Goal: Task Accomplishment & Management: Manage account settings

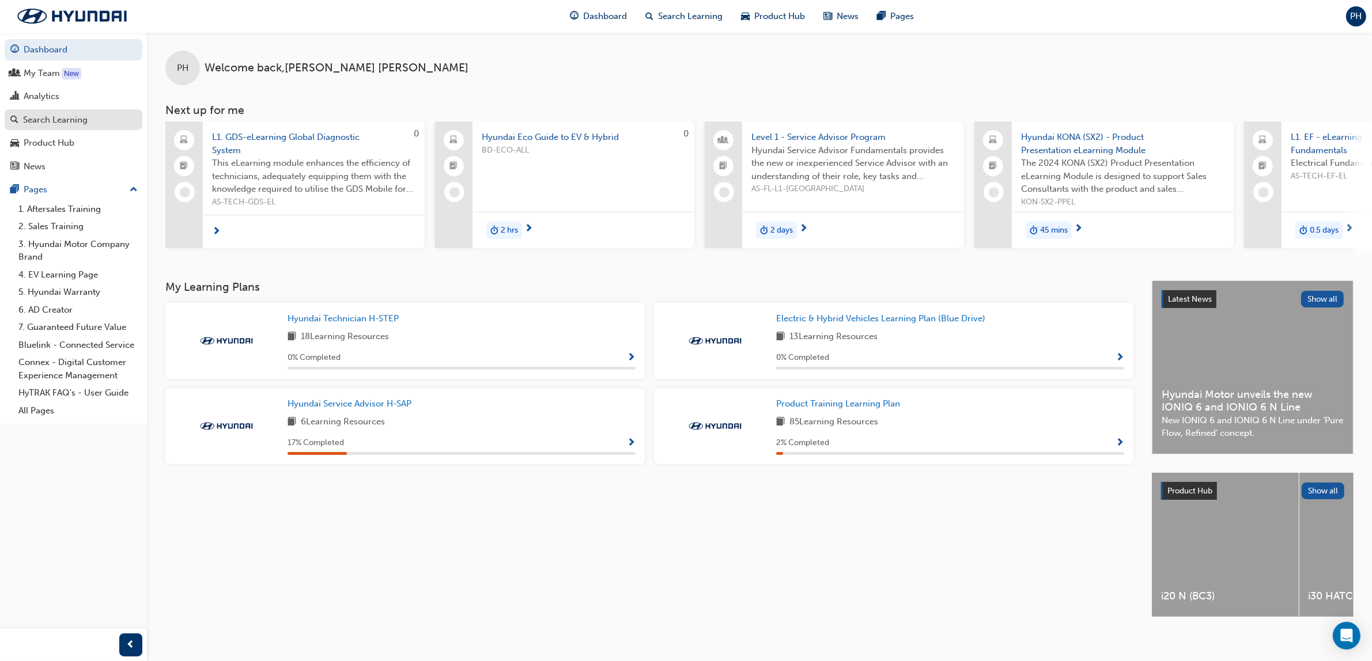
click at [72, 123] on div "Search Learning" at bounding box center [55, 120] width 65 height 13
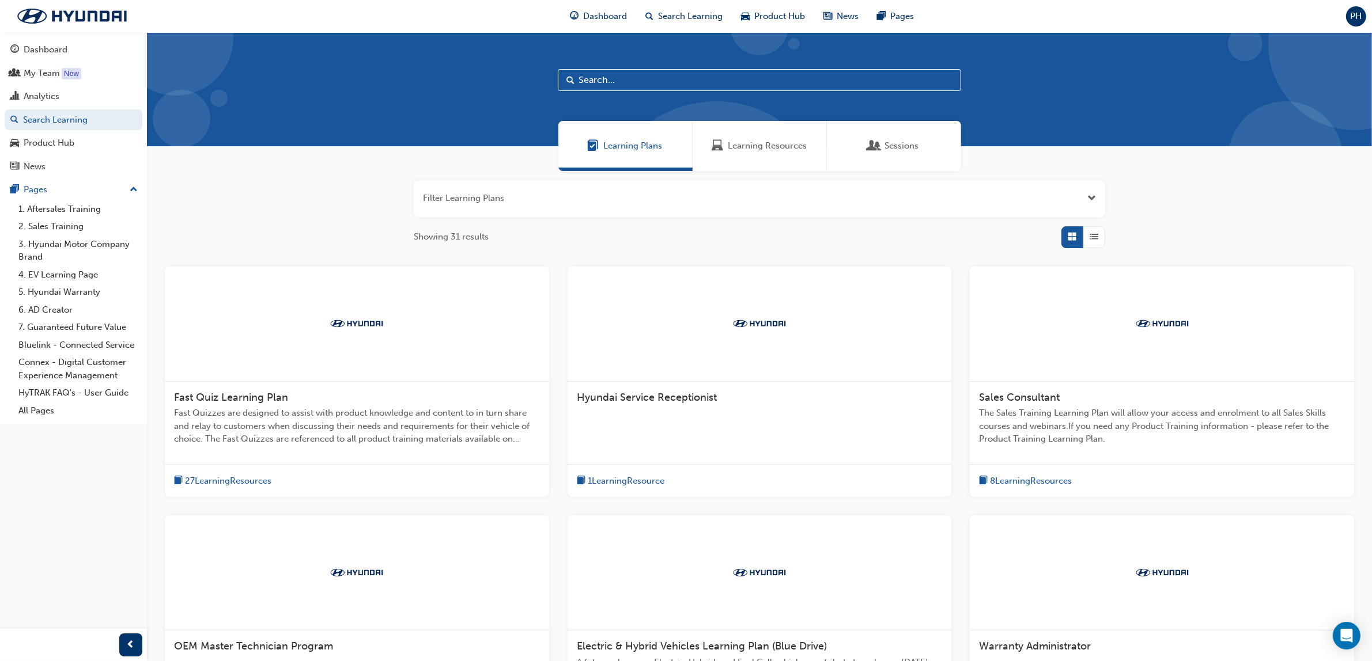
click at [629, 79] on input "text" at bounding box center [759, 80] width 403 height 22
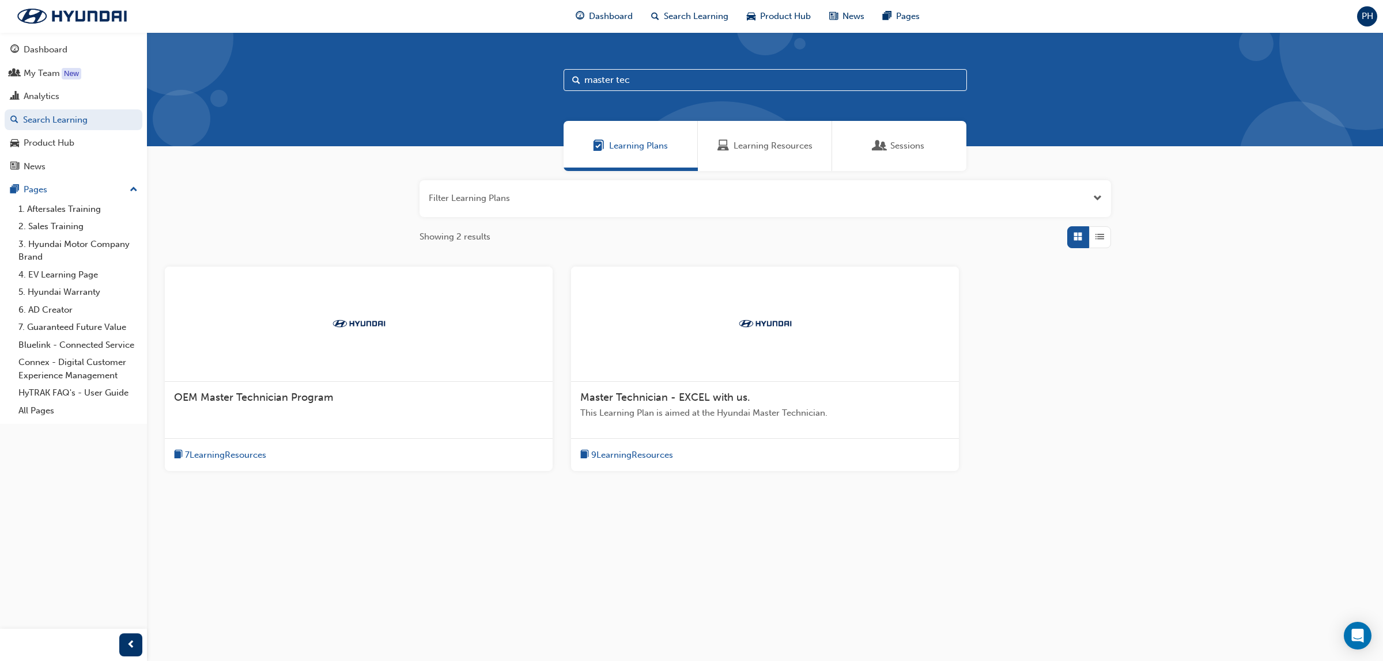
click at [899, 148] on span "Sessions" at bounding box center [907, 145] width 34 height 13
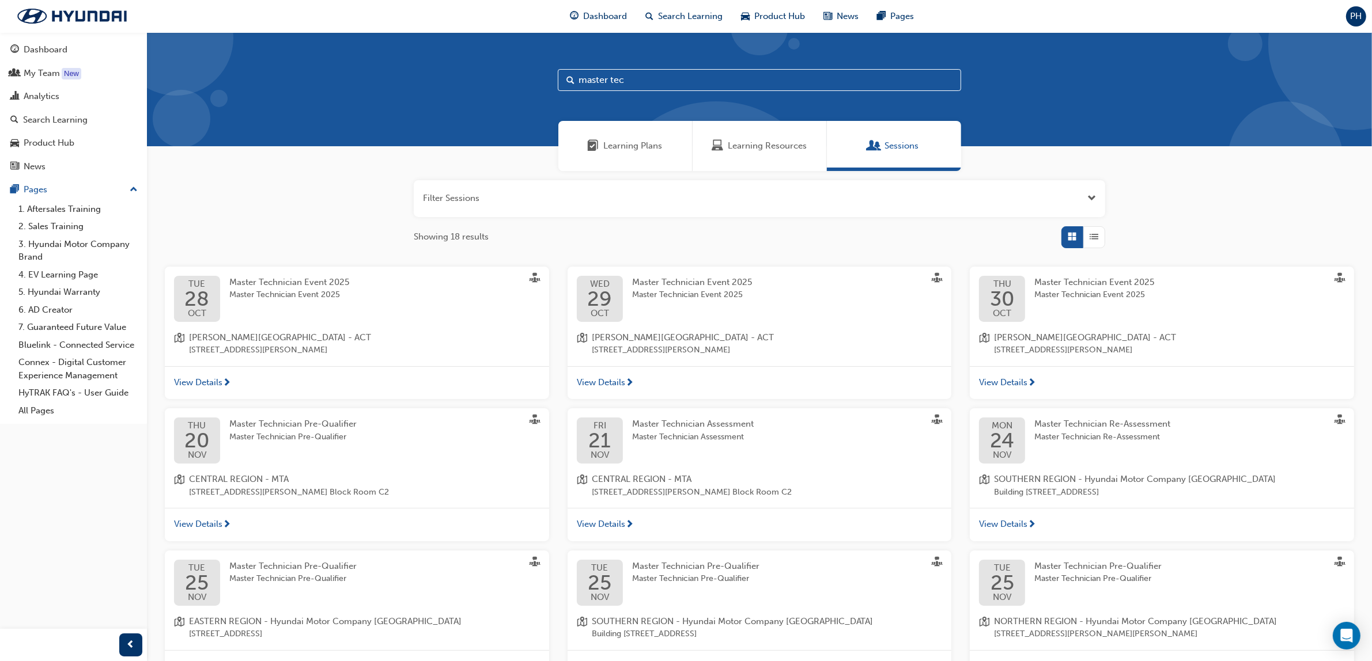
click at [683, 82] on input "master tec" at bounding box center [759, 80] width 403 height 22
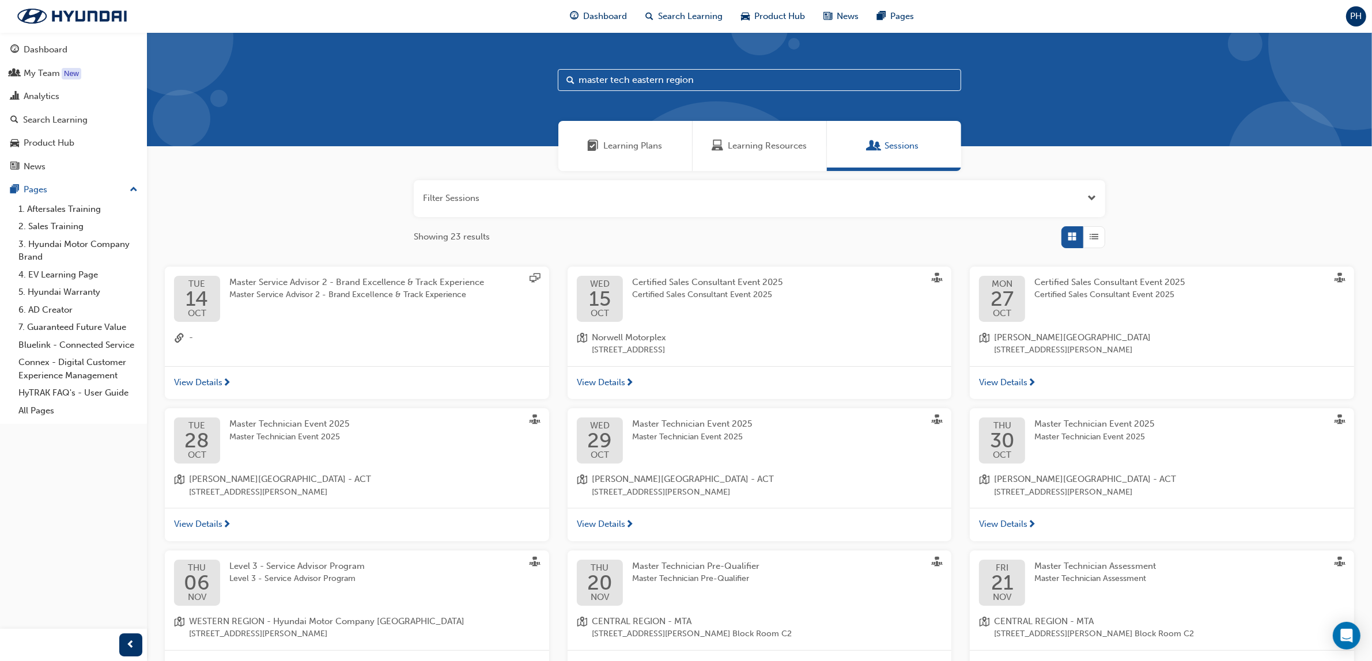
click at [628, 78] on input "master tech eastern region" at bounding box center [759, 80] width 403 height 22
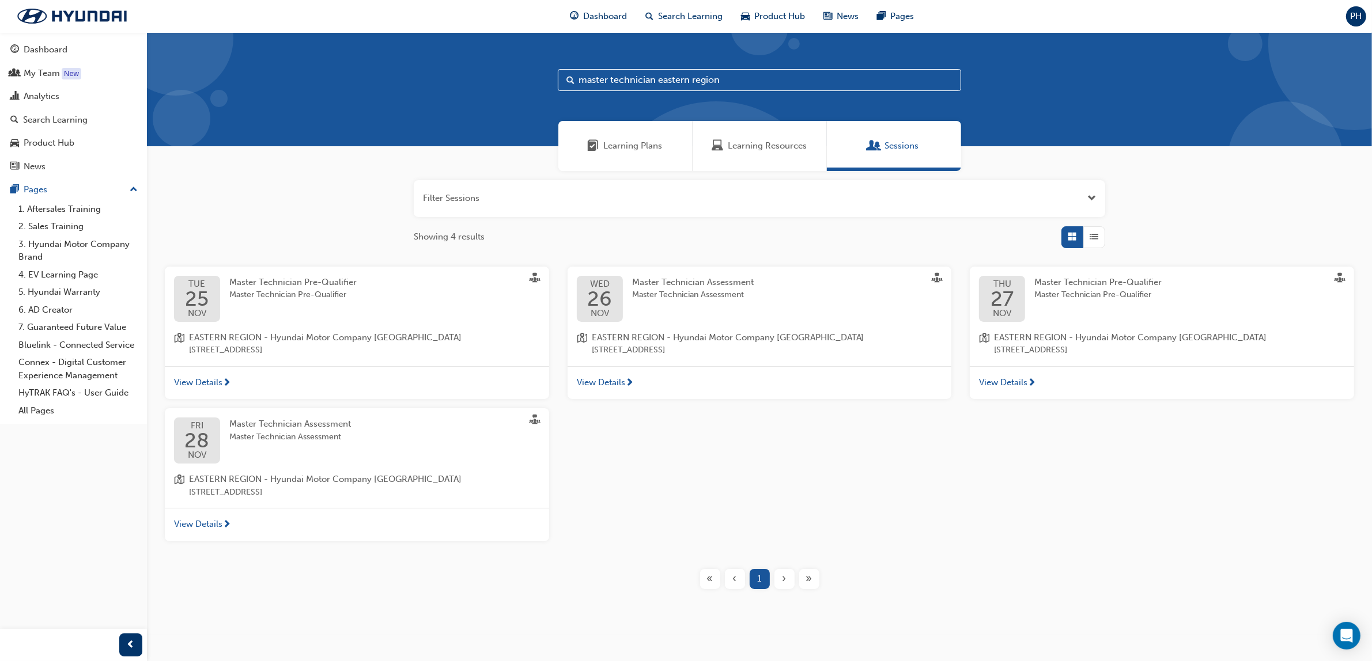
type input "master technician eastern region"
click at [282, 290] on span "Master Technician Pre-Qualifier" at bounding box center [292, 295] width 127 height 13
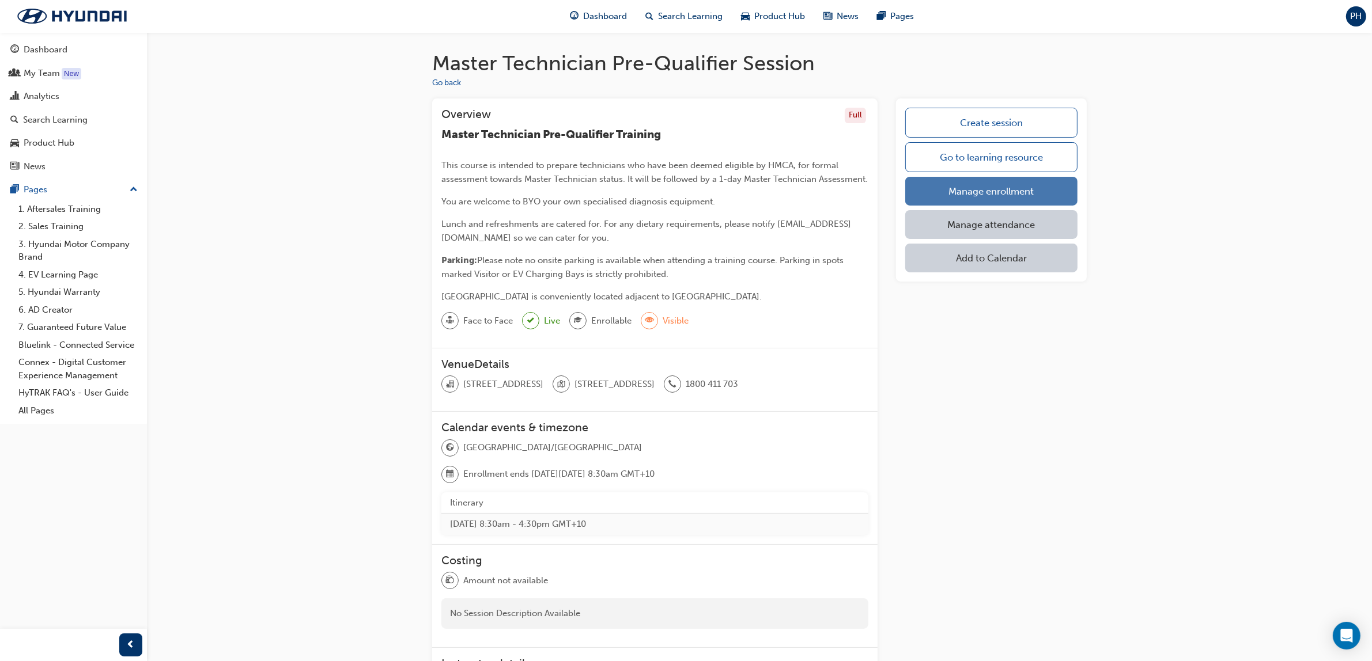
click at [984, 192] on link "Manage enrollment" at bounding box center [991, 191] width 172 height 29
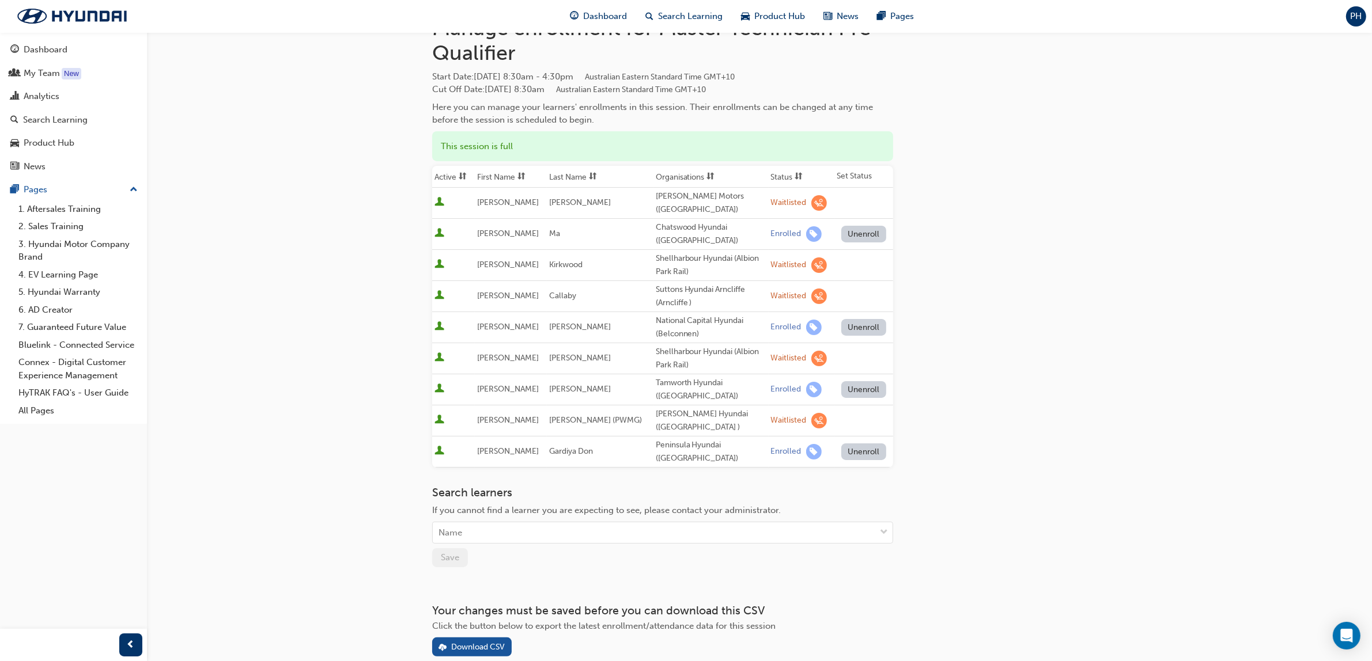
scroll to position [114, 0]
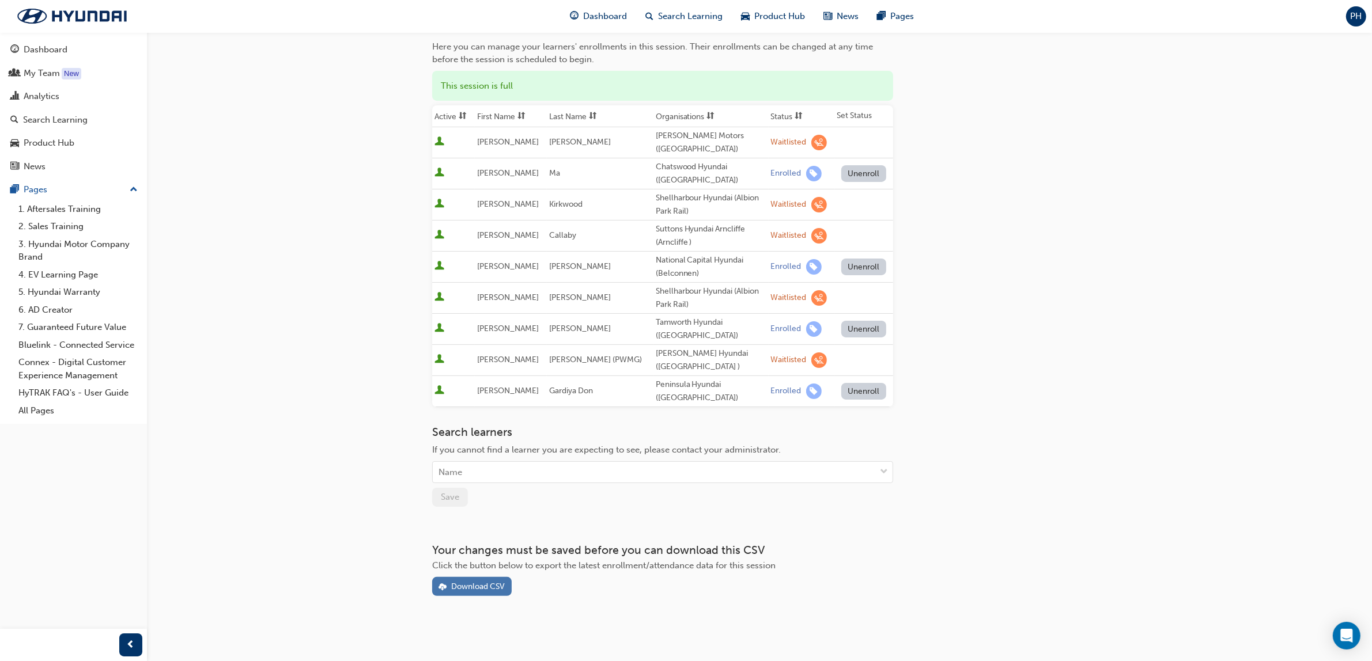
click at [456, 585] on div "Download CSV" at bounding box center [478, 587] width 54 height 10
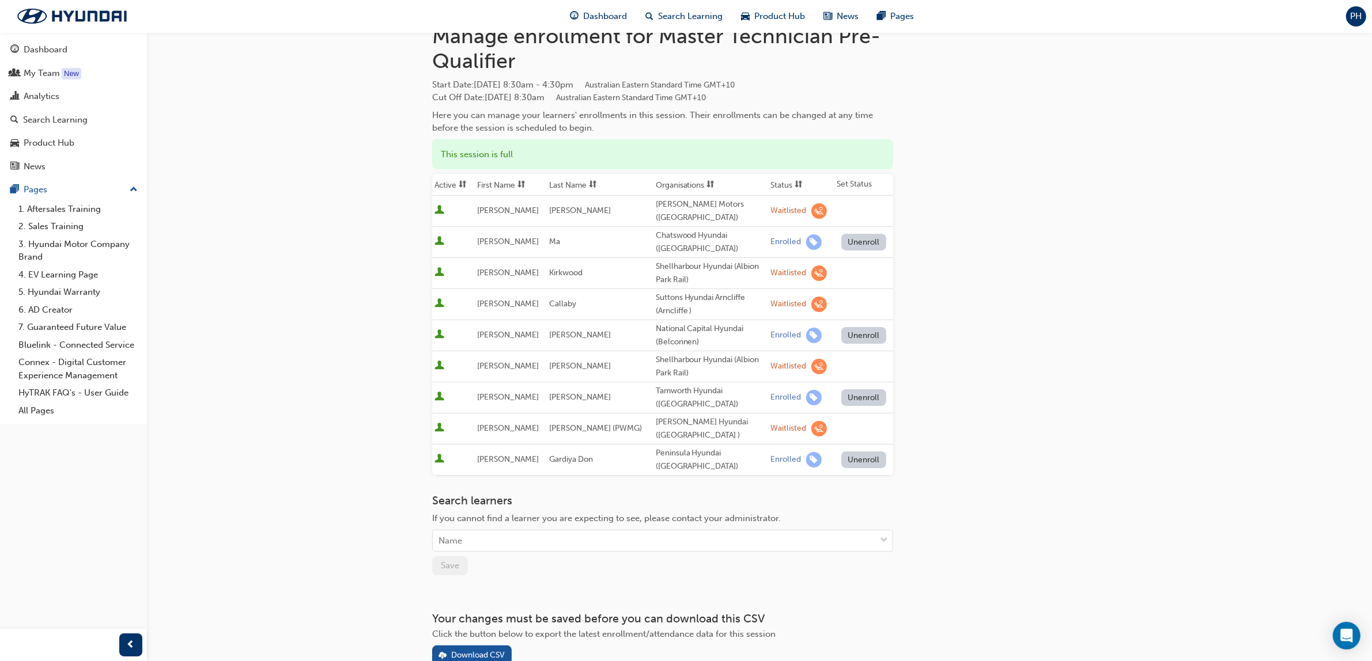
scroll to position [0, 0]
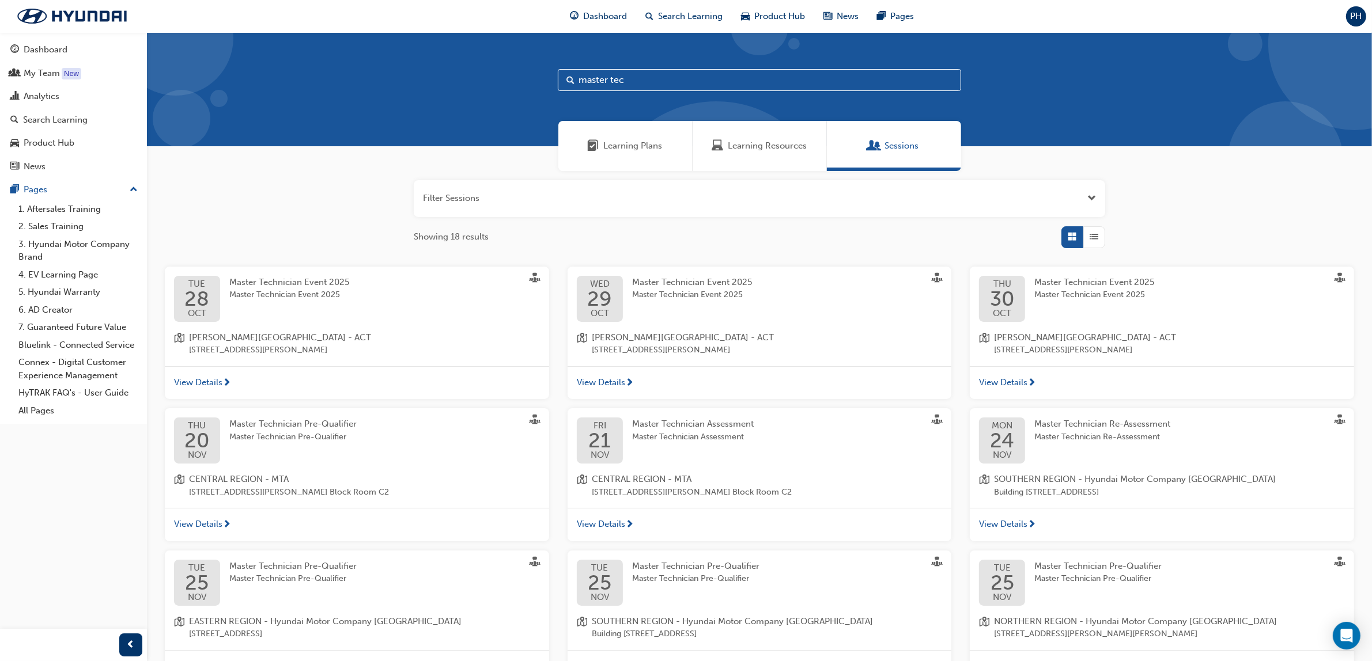
click at [634, 81] on input "master tec" at bounding box center [759, 80] width 403 height 22
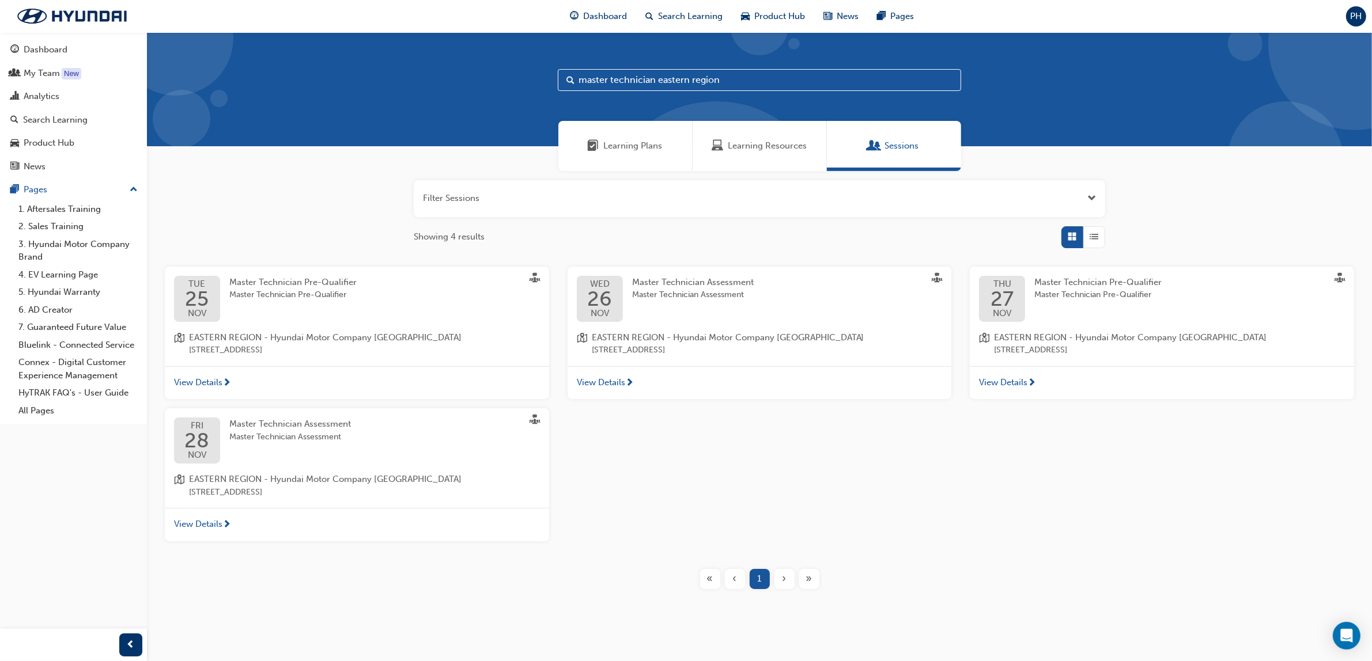
type input "master technician eastern region"
click at [609, 294] on span "26" at bounding box center [599, 299] width 25 height 21
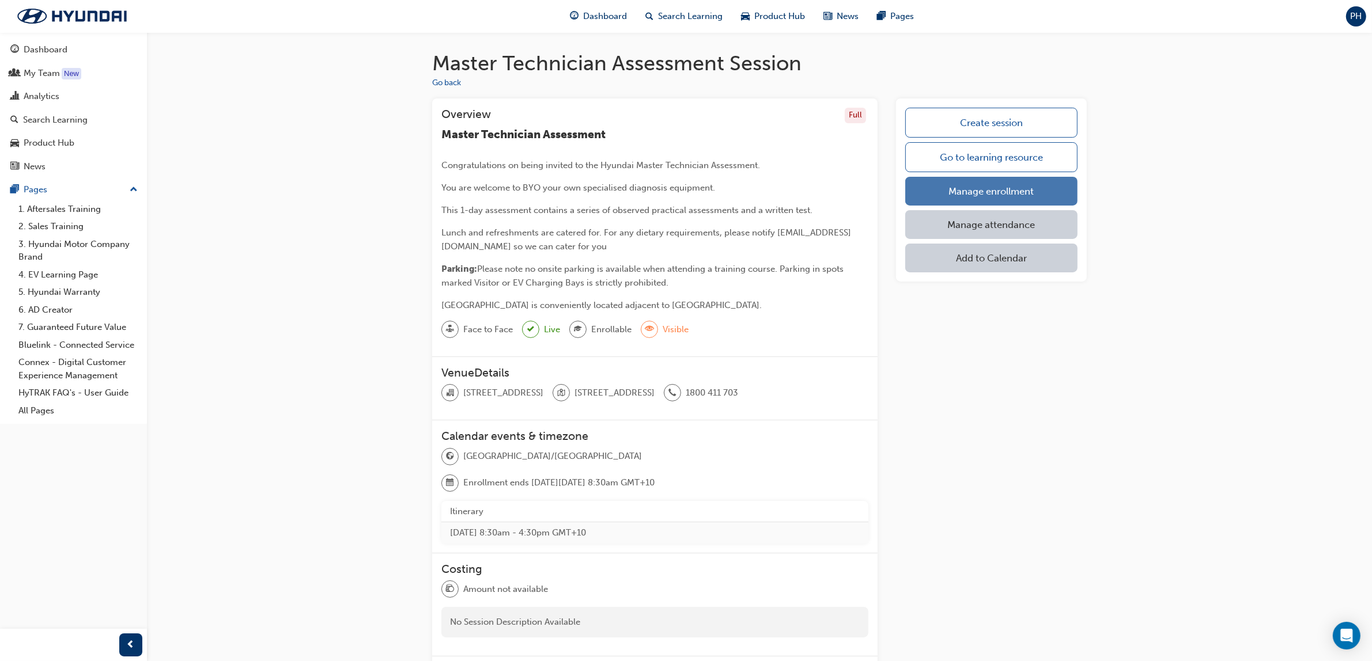
click at [983, 189] on link "Manage enrollment" at bounding box center [991, 191] width 172 height 29
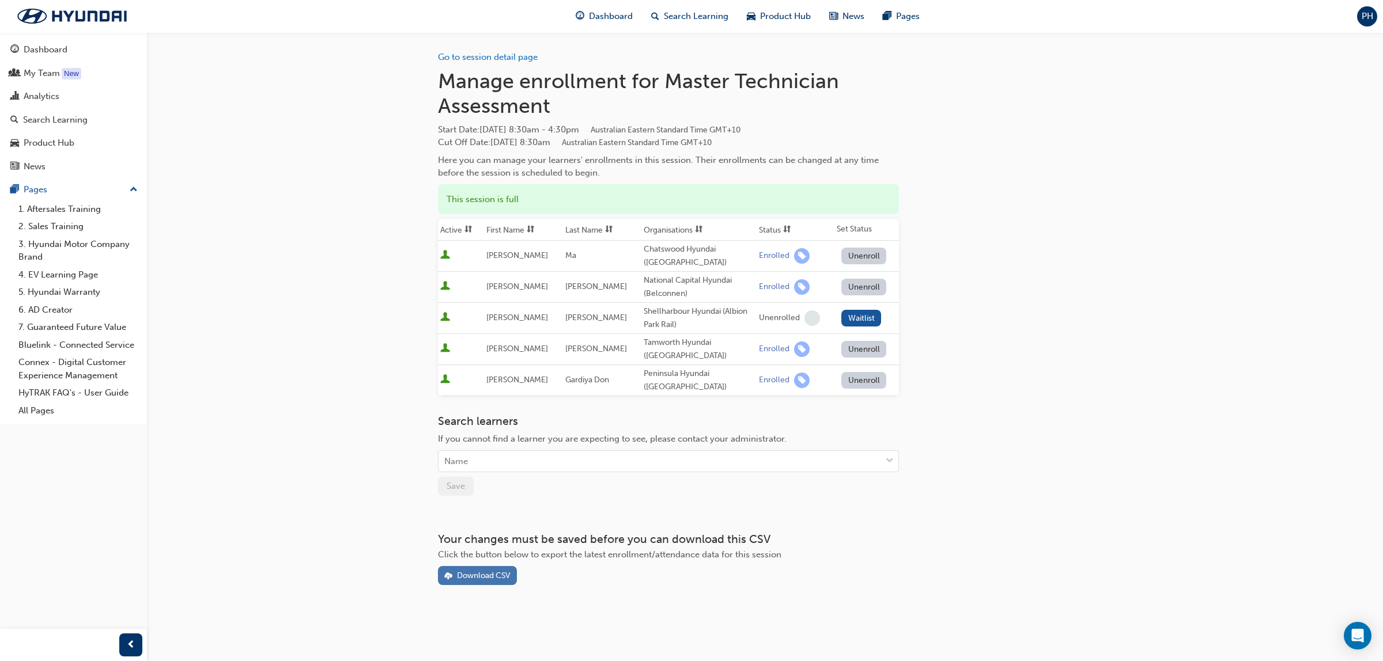
click at [479, 570] on div "Download CSV" at bounding box center [477, 576] width 66 height 12
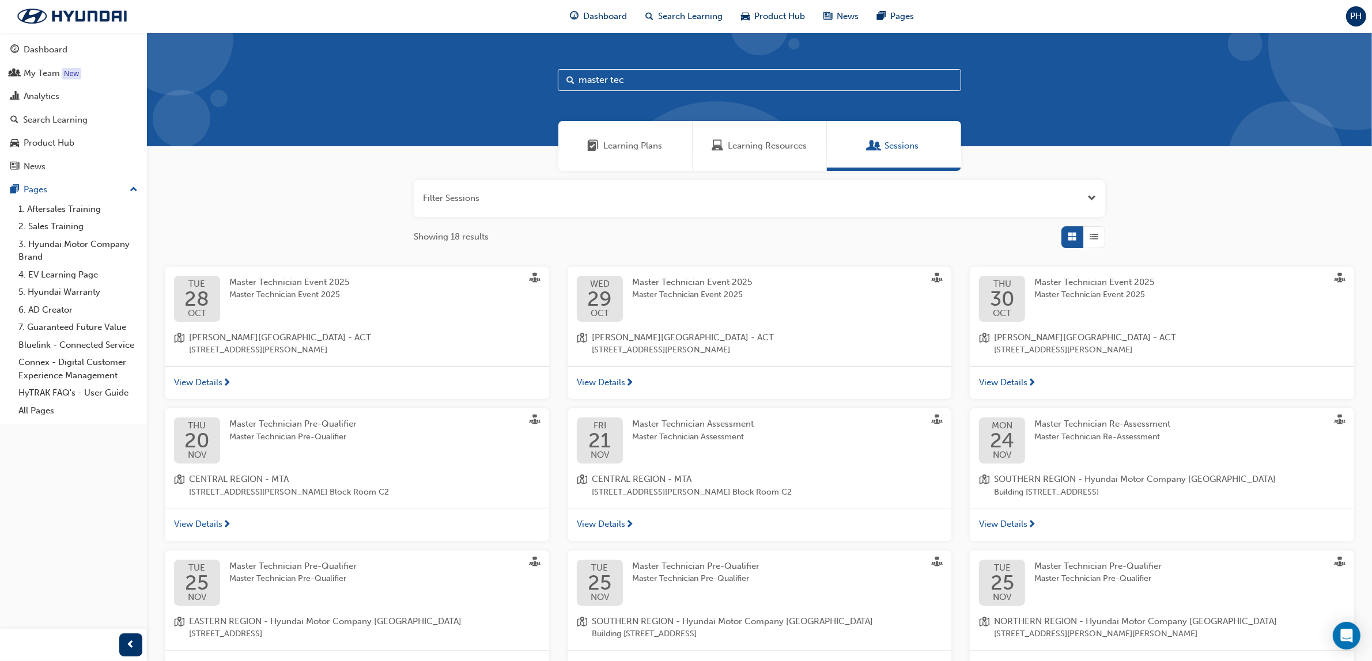
click at [636, 84] on input "master tec" at bounding box center [759, 80] width 403 height 22
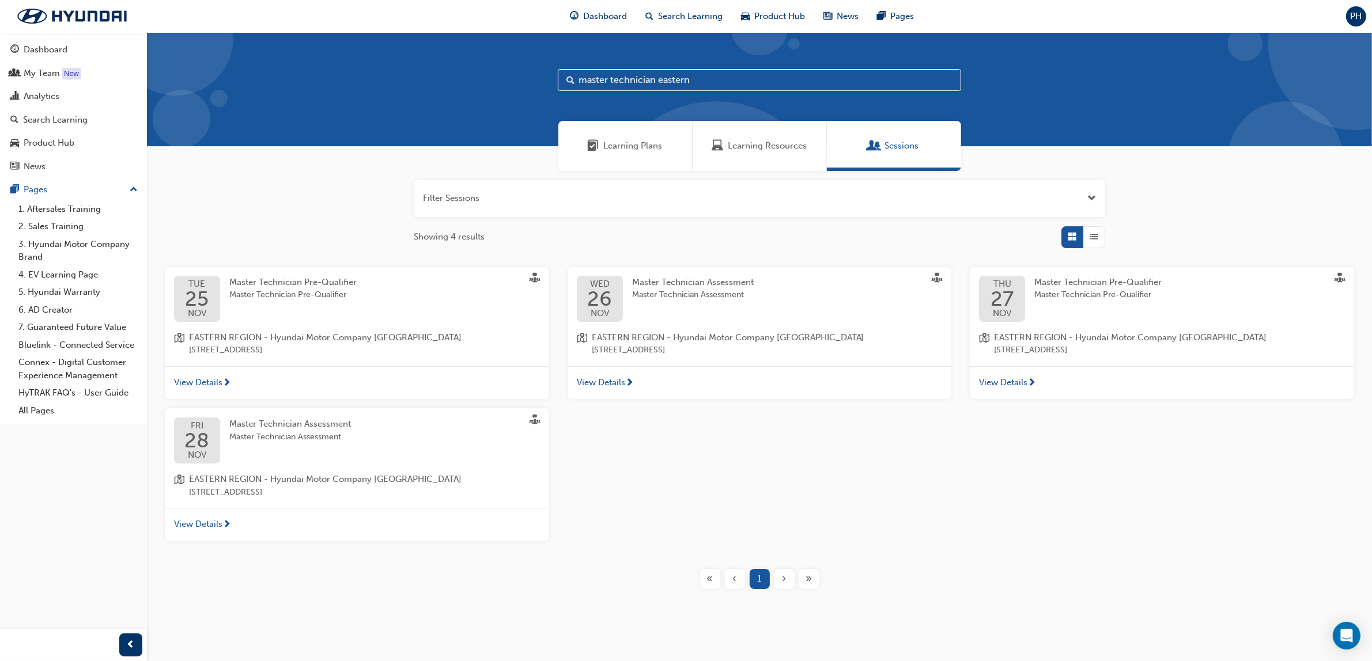
type input "master technician eastern"
click at [1046, 285] on span "Master Technician Pre-Qualifier" at bounding box center [1097, 282] width 127 height 10
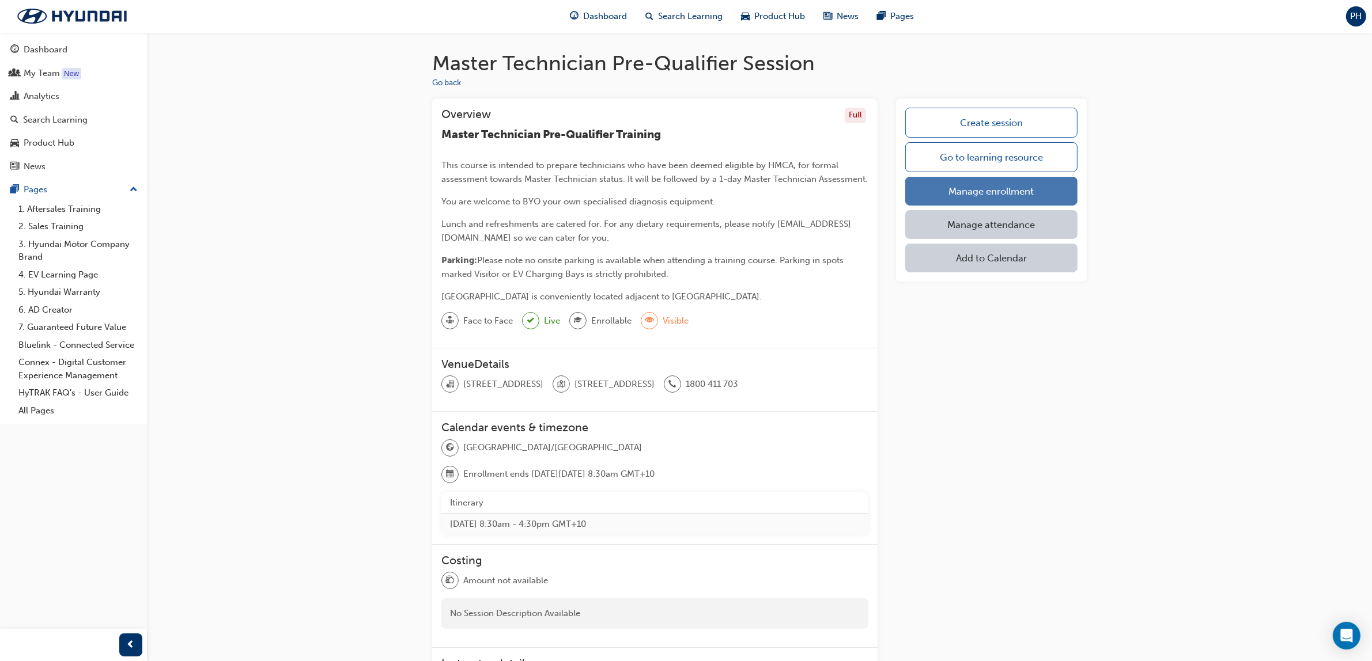
click at [987, 183] on link "Manage enrollment" at bounding box center [991, 191] width 172 height 29
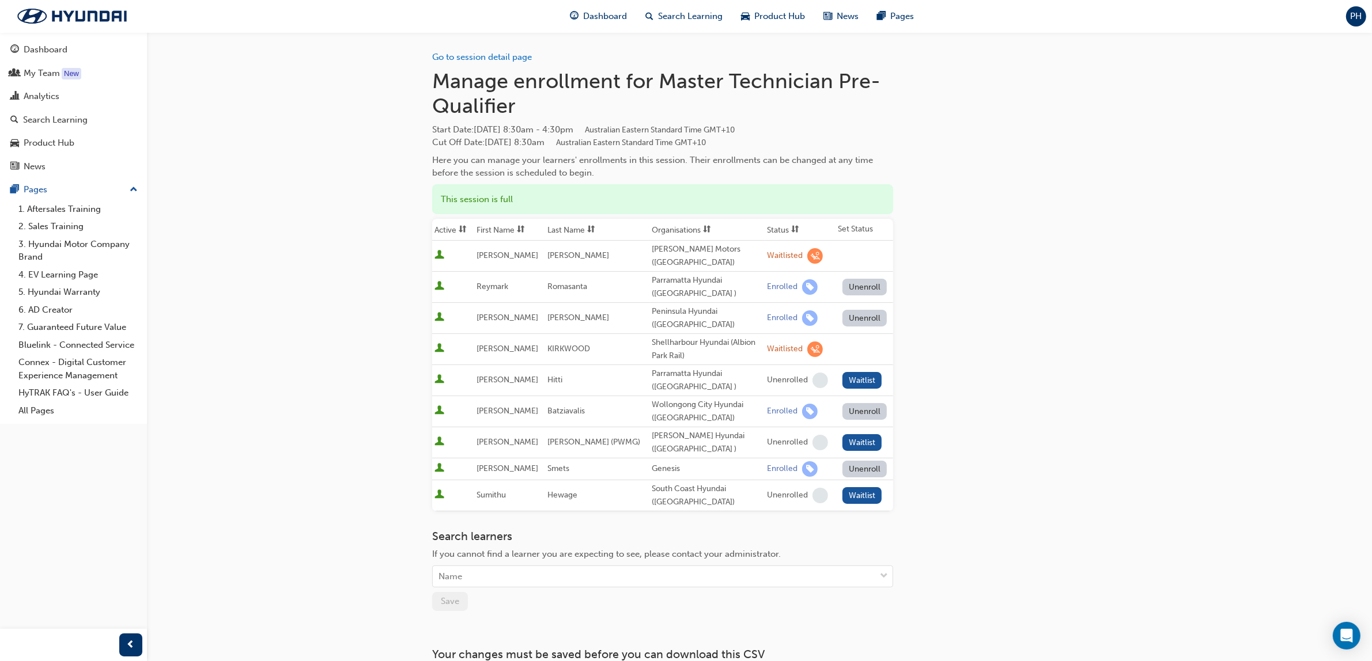
scroll to position [104, 0]
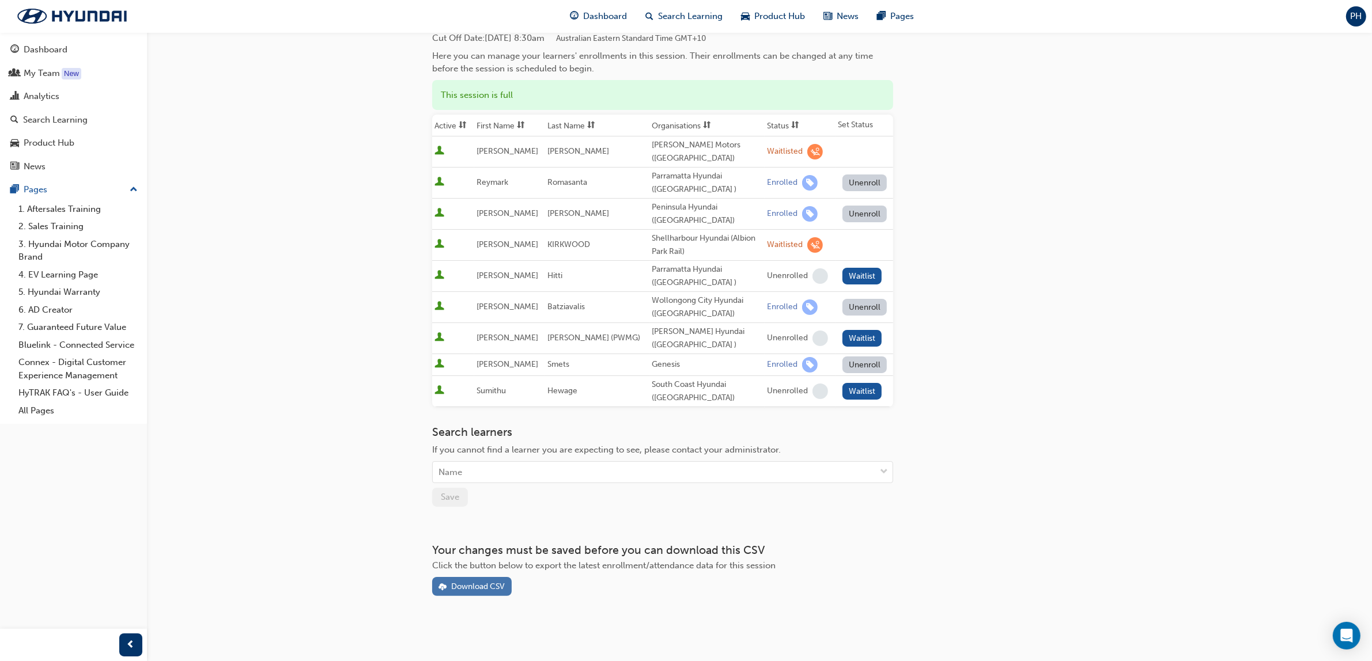
click at [456, 583] on div "Download CSV" at bounding box center [478, 587] width 54 height 10
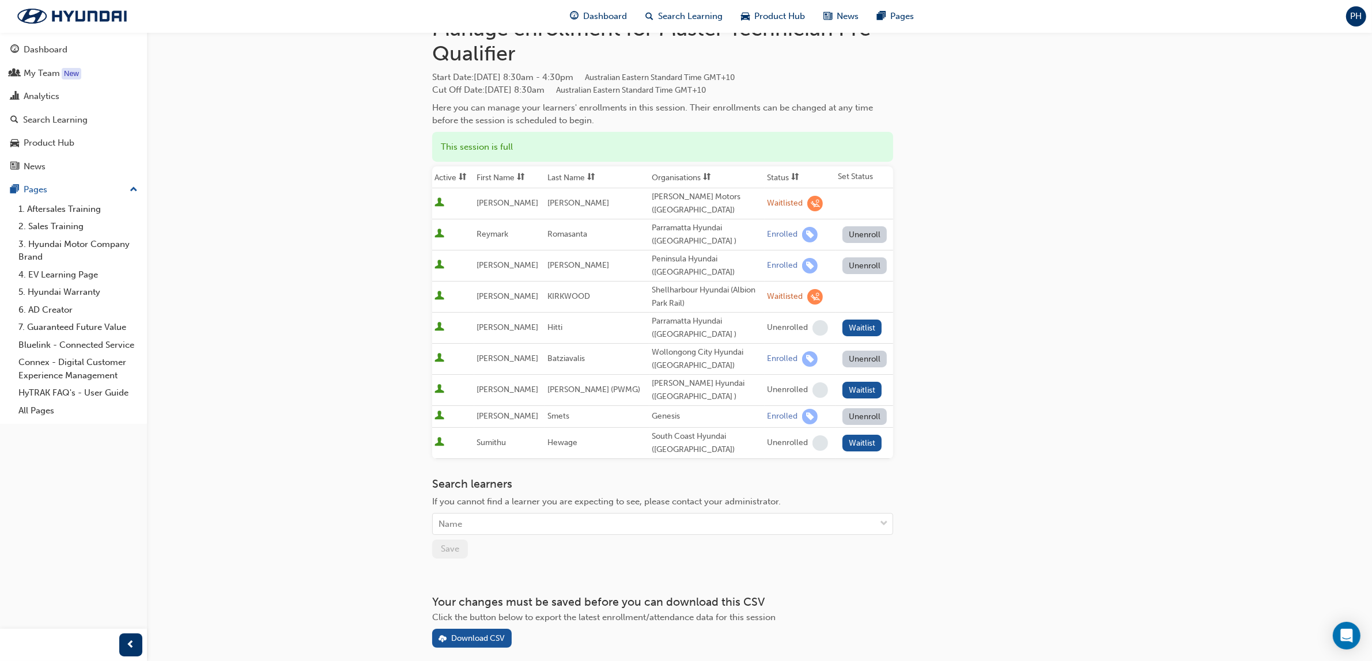
scroll to position [0, 0]
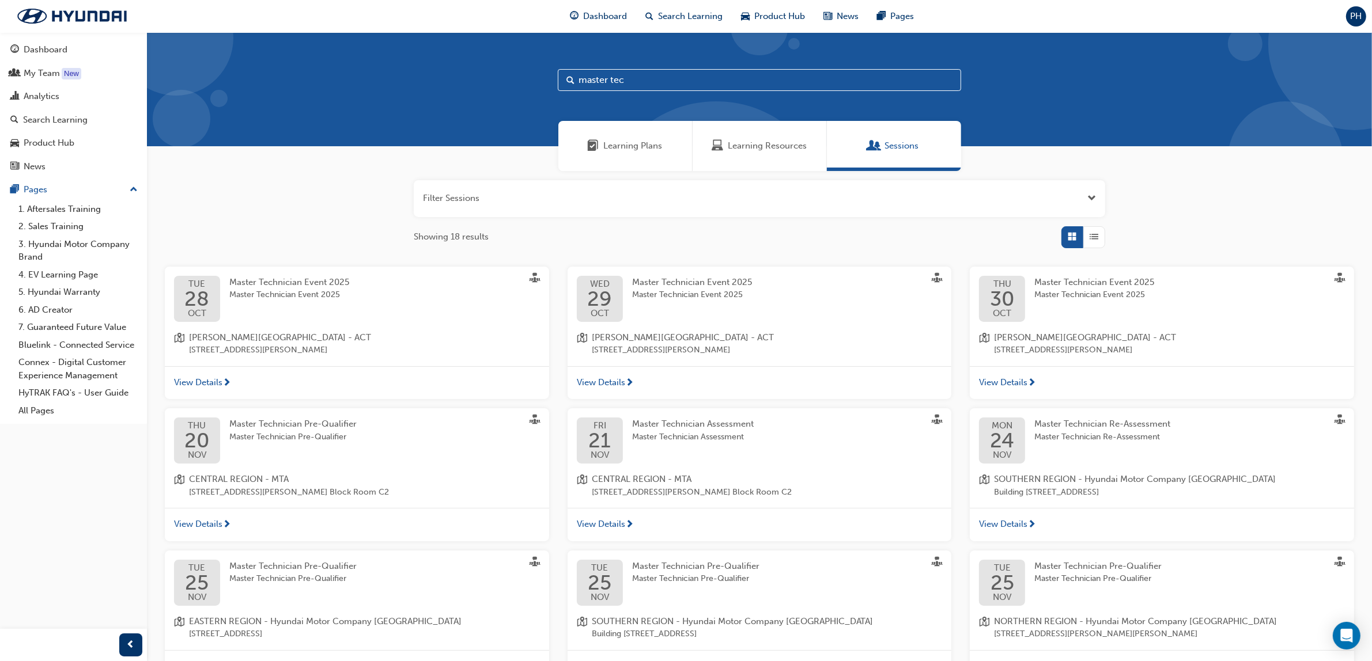
click at [644, 86] on input "master tec" at bounding box center [759, 80] width 403 height 22
type input "master technician Eastern"
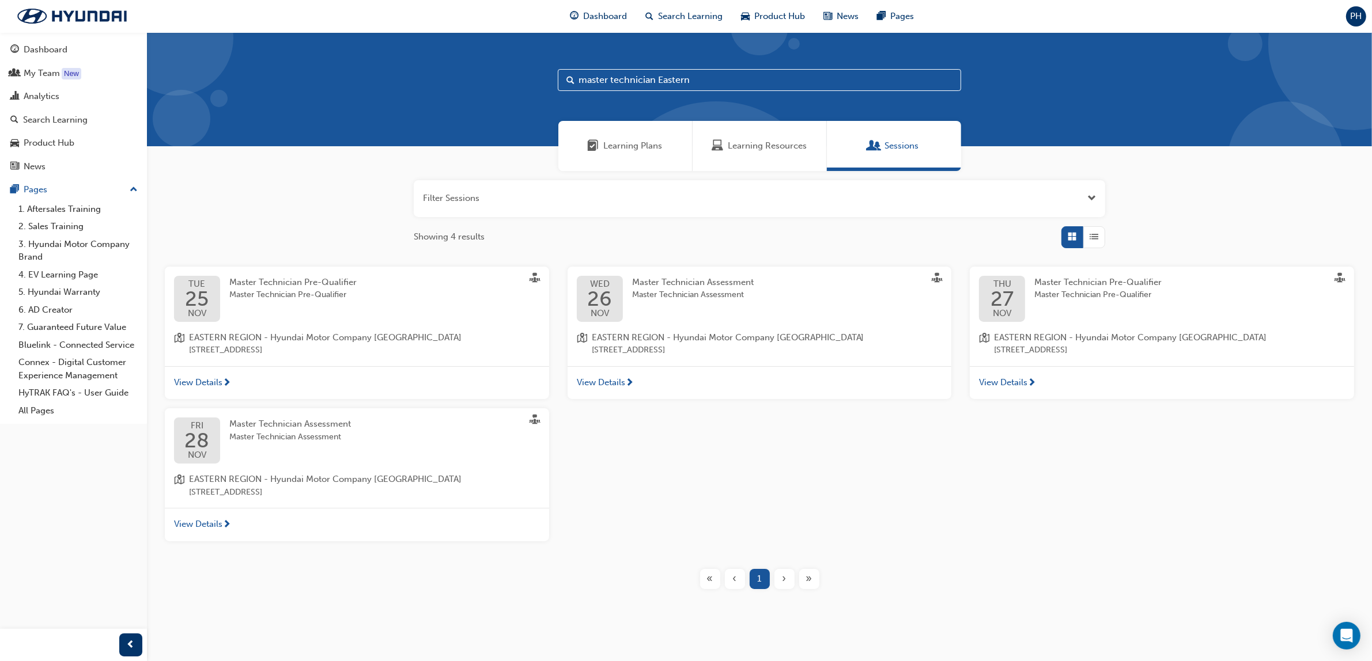
click at [283, 422] on span "Master Technician Assessment" at bounding box center [290, 424] width 122 height 10
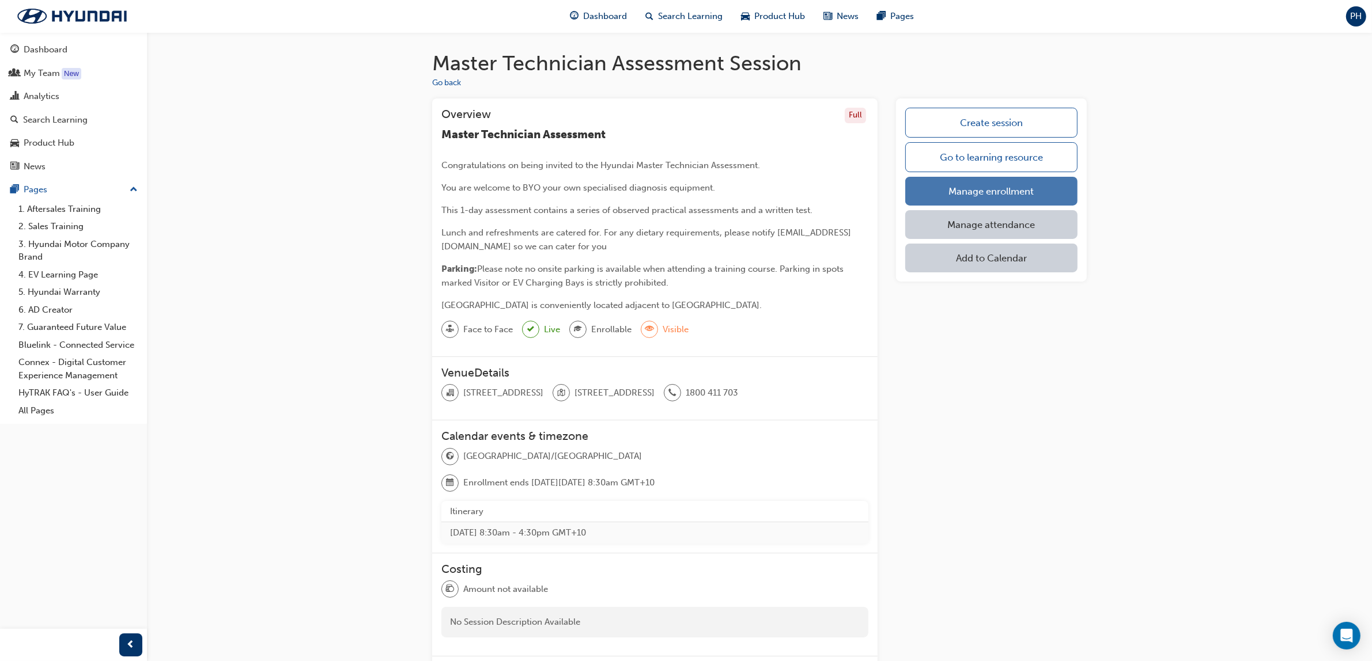
click at [1004, 186] on link "Manage enrollment" at bounding box center [991, 191] width 172 height 29
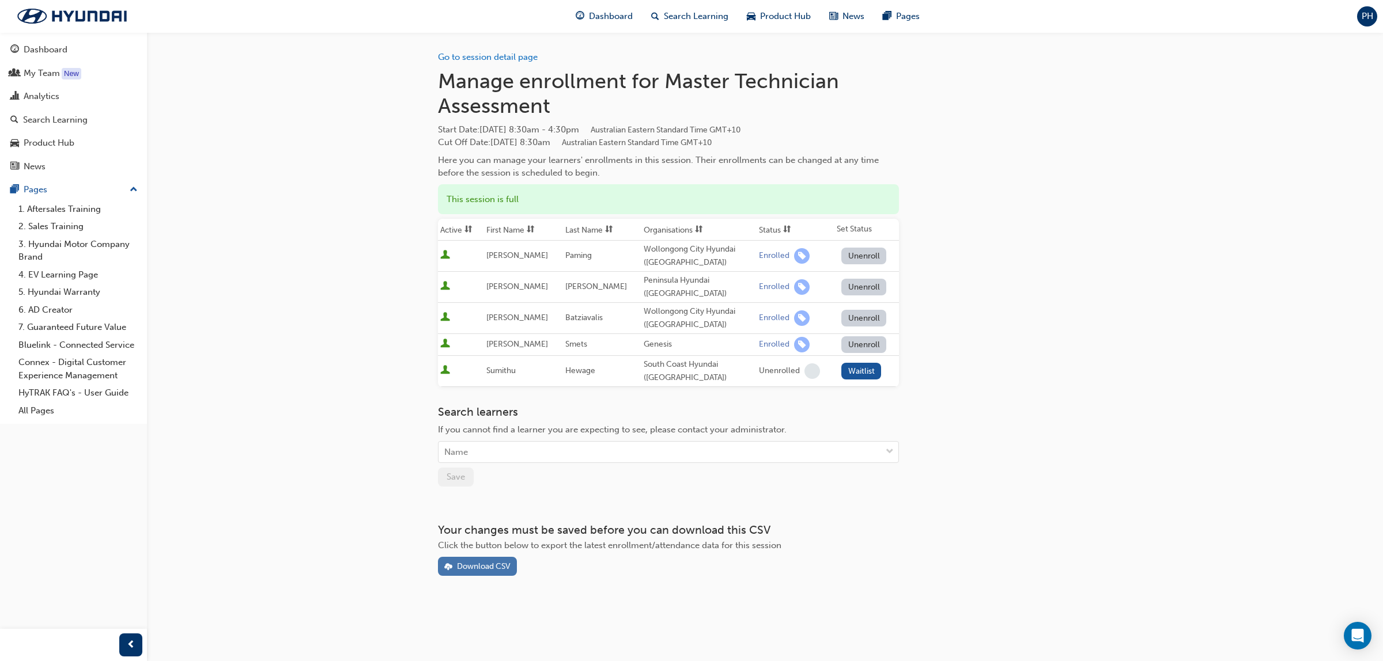
click at [474, 568] on div "Download CSV" at bounding box center [484, 567] width 54 height 10
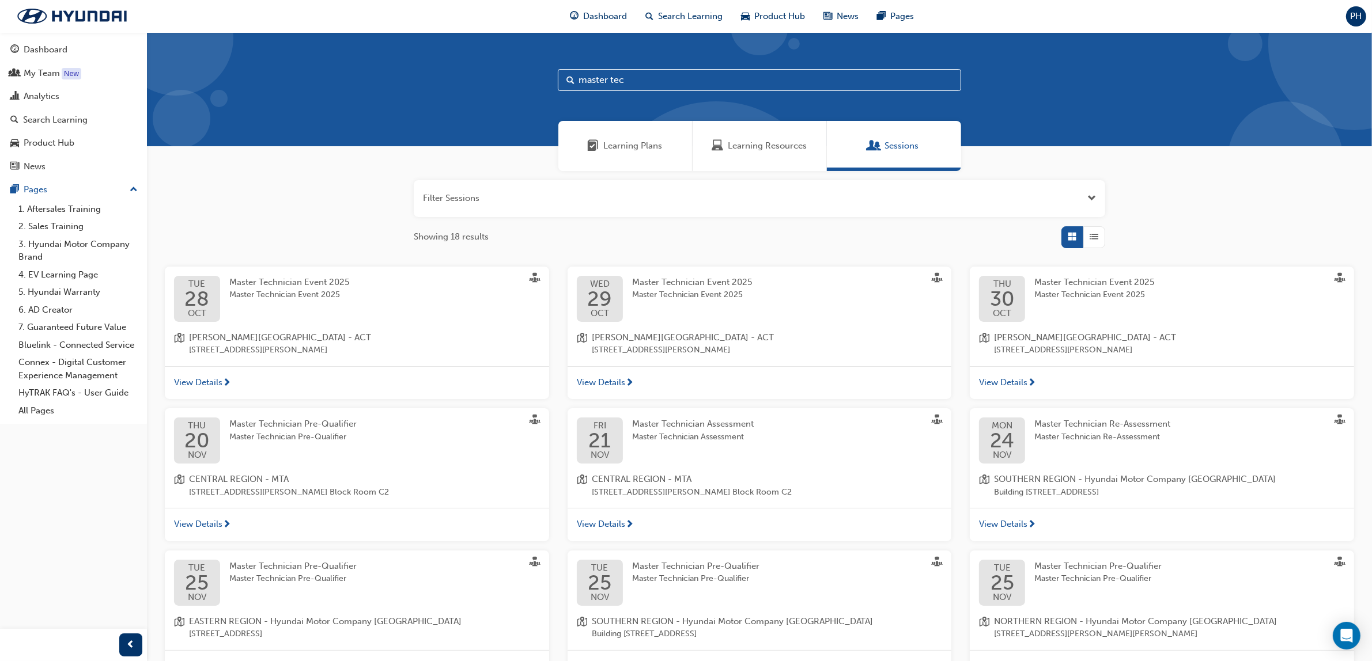
click at [632, 84] on input "master tec" at bounding box center [759, 80] width 403 height 22
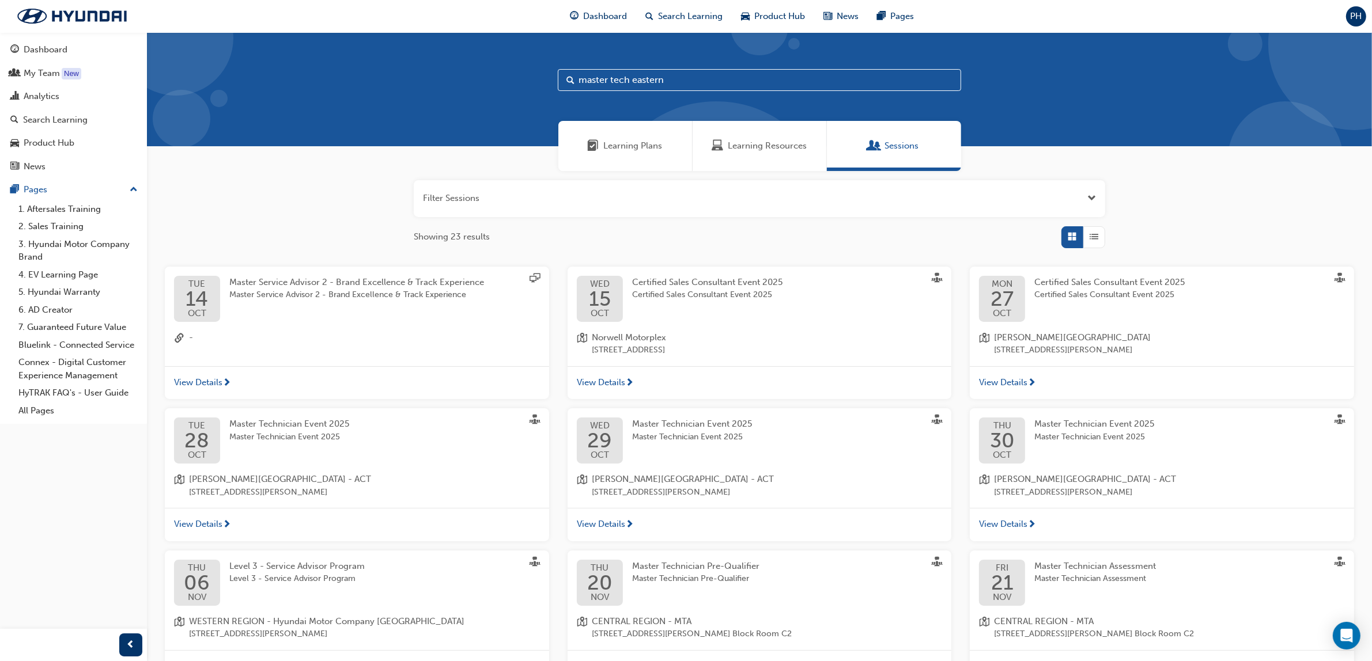
click at [1032, 101] on div "master tech eastern" at bounding box center [759, 89] width 1225 height 114
click at [629, 78] on input "master tech eastern" at bounding box center [759, 80] width 403 height 22
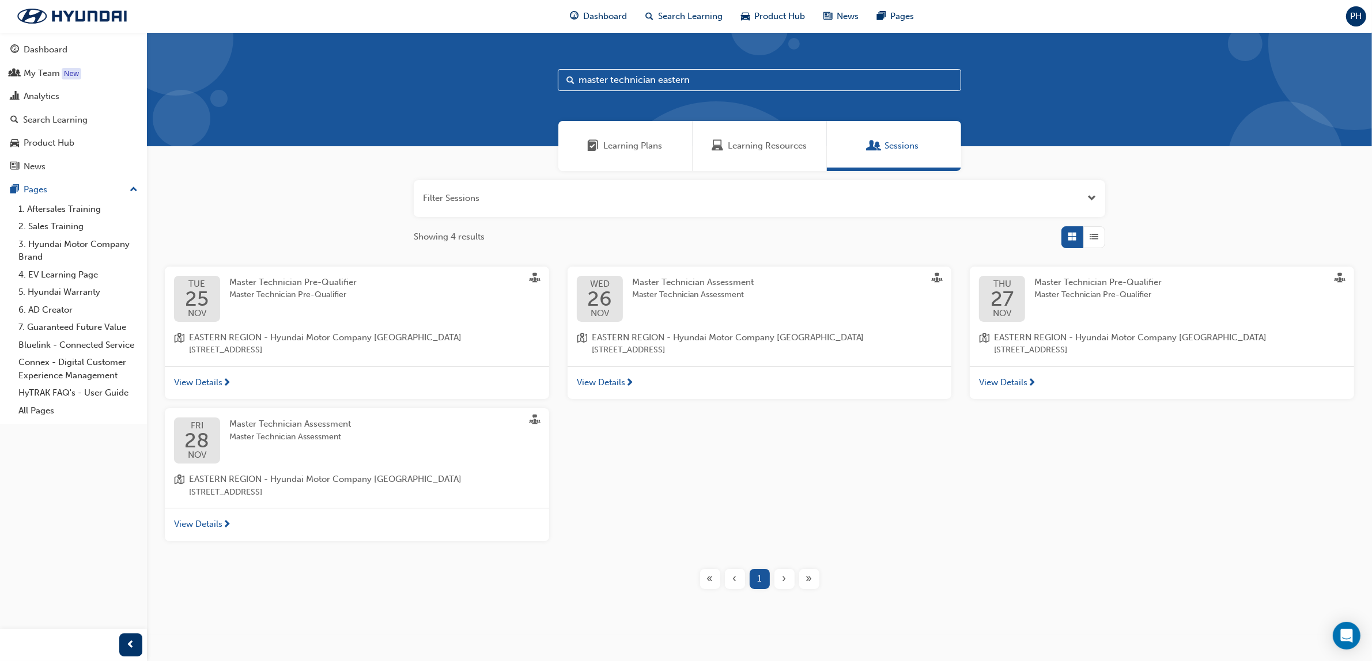
type input "master technician eastern"
click at [1061, 291] on span "Master Technician Pre-Qualifier" at bounding box center [1097, 295] width 127 height 13
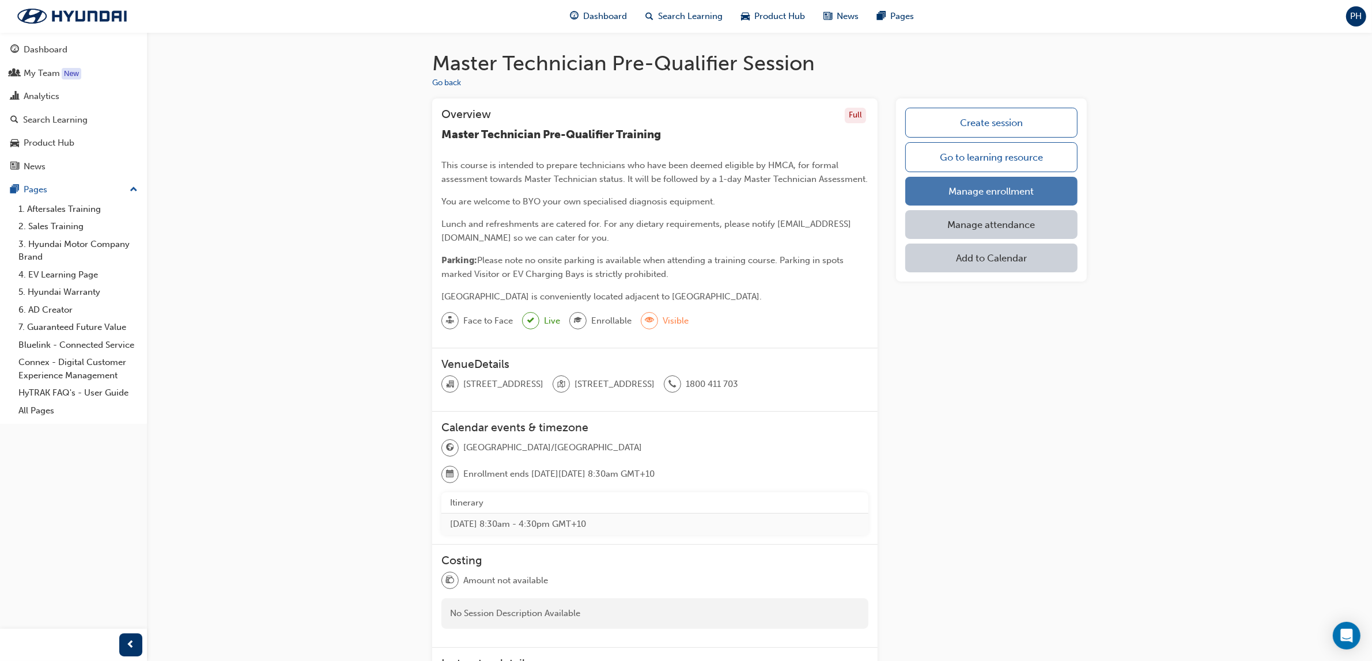
click at [976, 186] on link "Manage enrollment" at bounding box center [991, 191] width 172 height 29
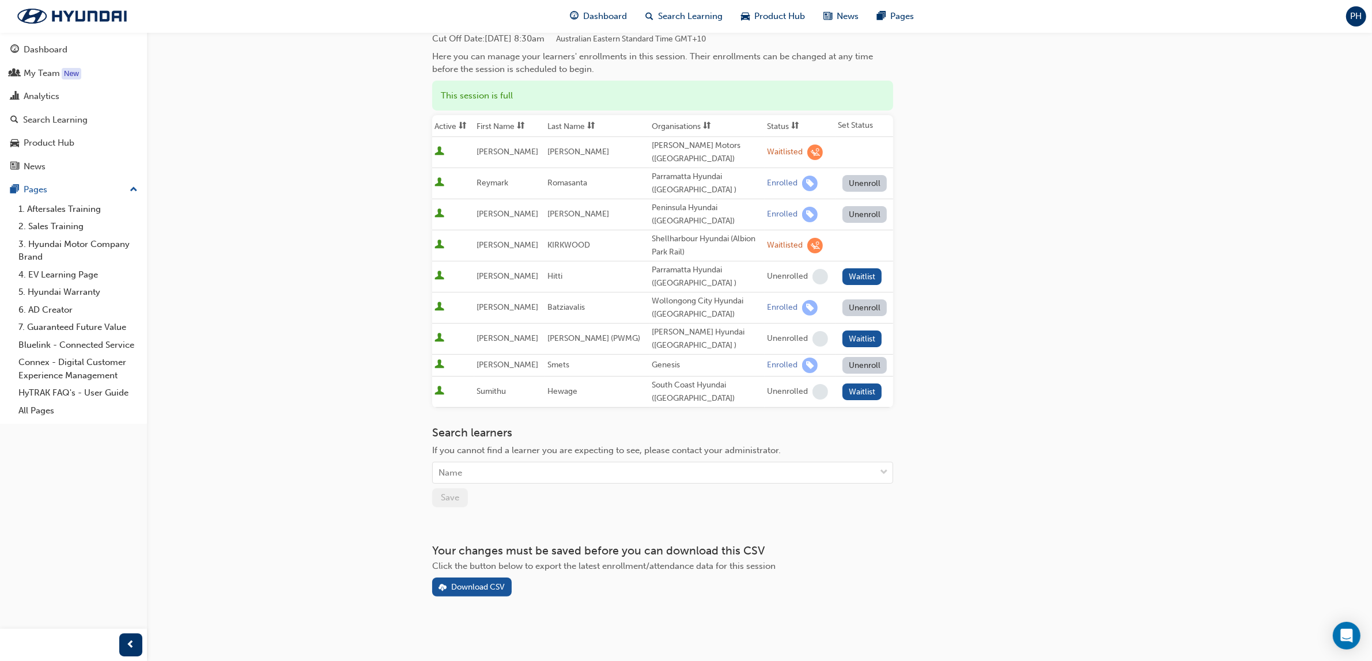
scroll to position [104, 0]
click at [479, 466] on div "Name" at bounding box center [654, 473] width 443 height 20
type input "col"
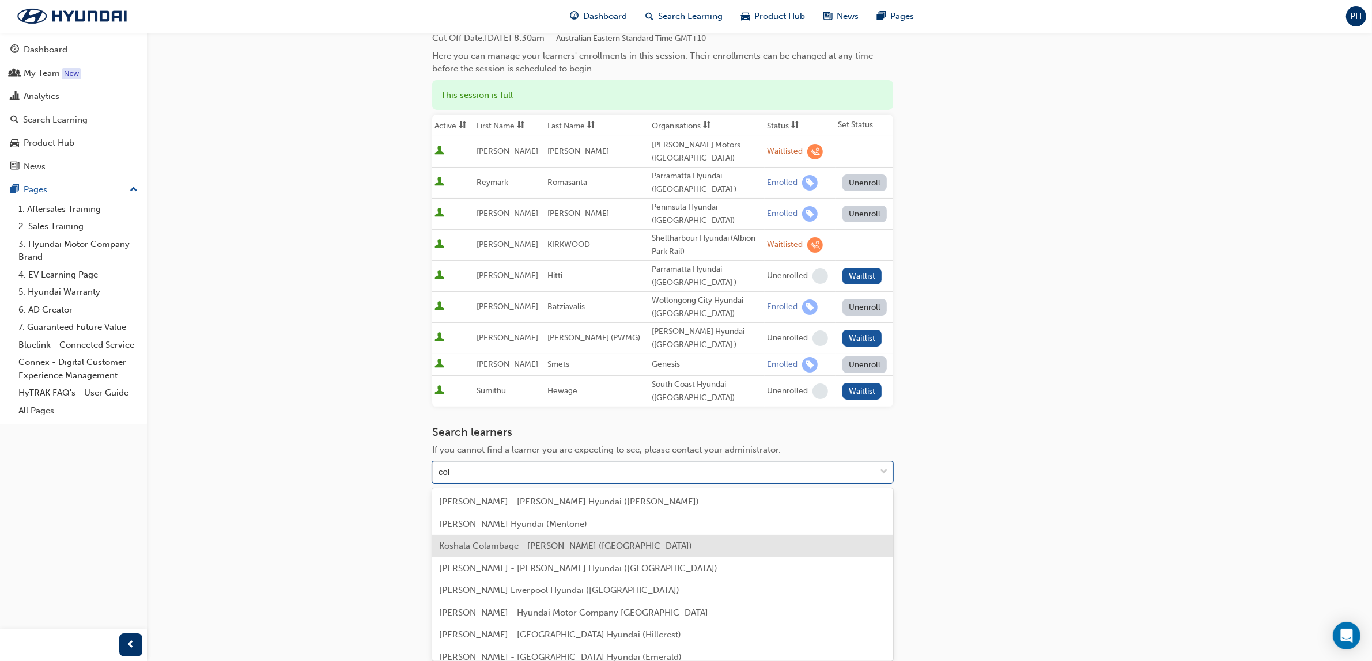
click at [520, 545] on span "Koshala Colambage - [PERSON_NAME] ([GEOGRAPHIC_DATA])" at bounding box center [565, 546] width 253 height 10
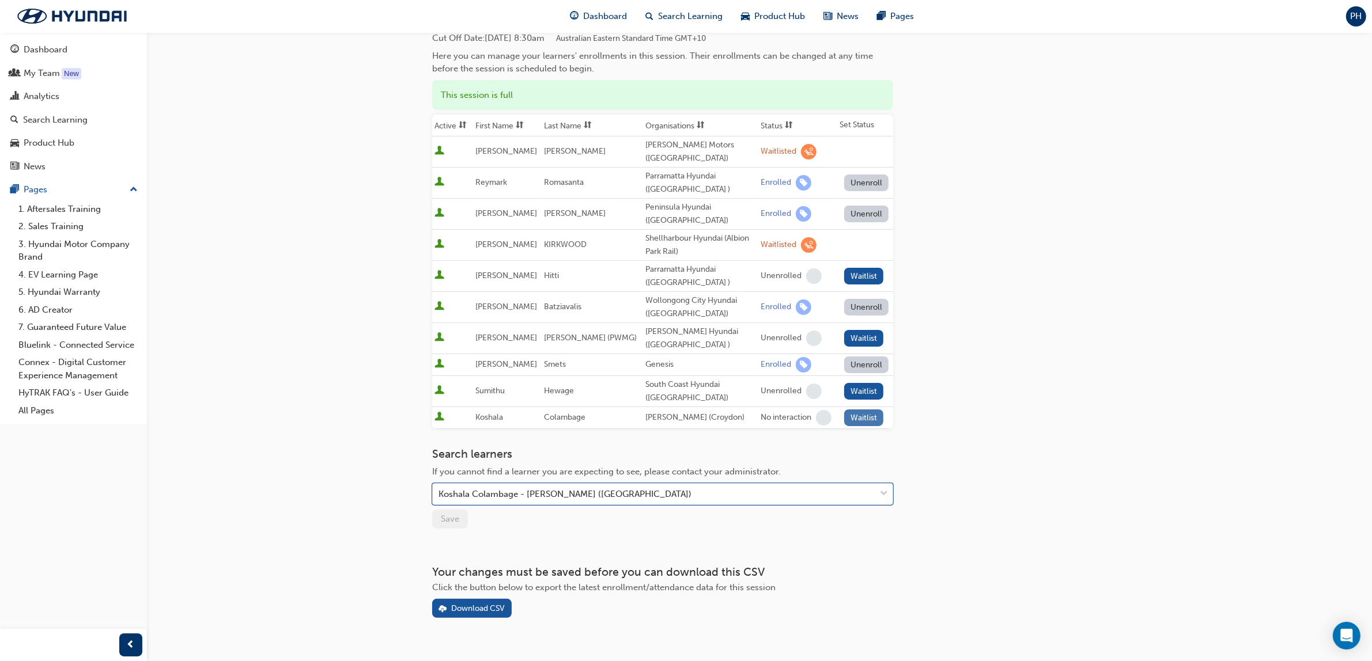
click at [850, 419] on button "Waitlist" at bounding box center [864, 418] width 40 height 17
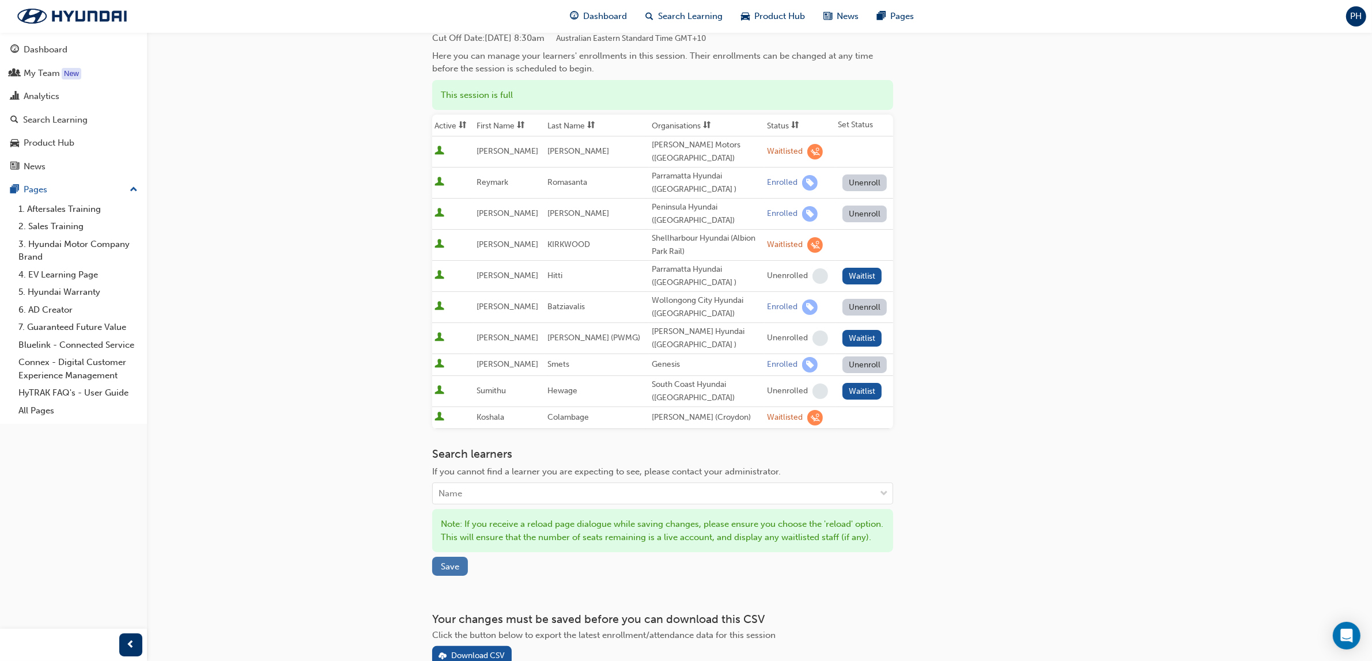
click at [443, 576] on button "Save" at bounding box center [450, 566] width 36 height 19
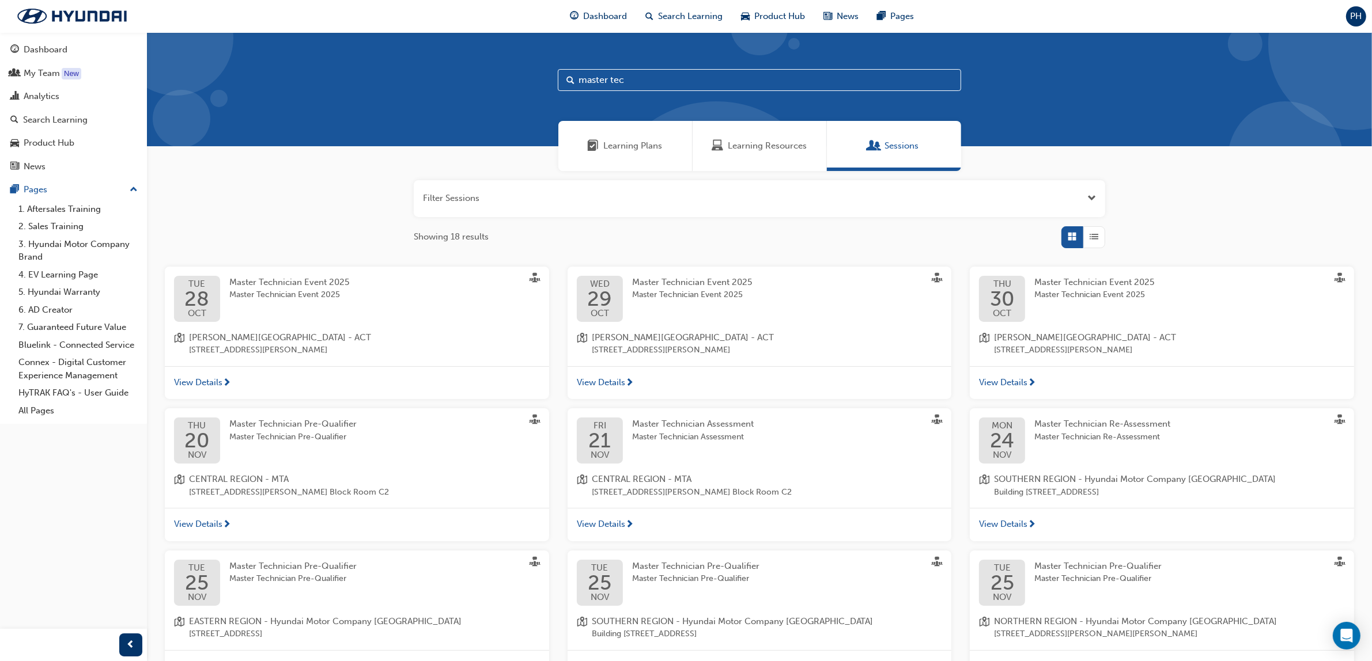
click at [644, 81] on input "master tec" at bounding box center [759, 80] width 403 height 22
type input "master technician eastern"
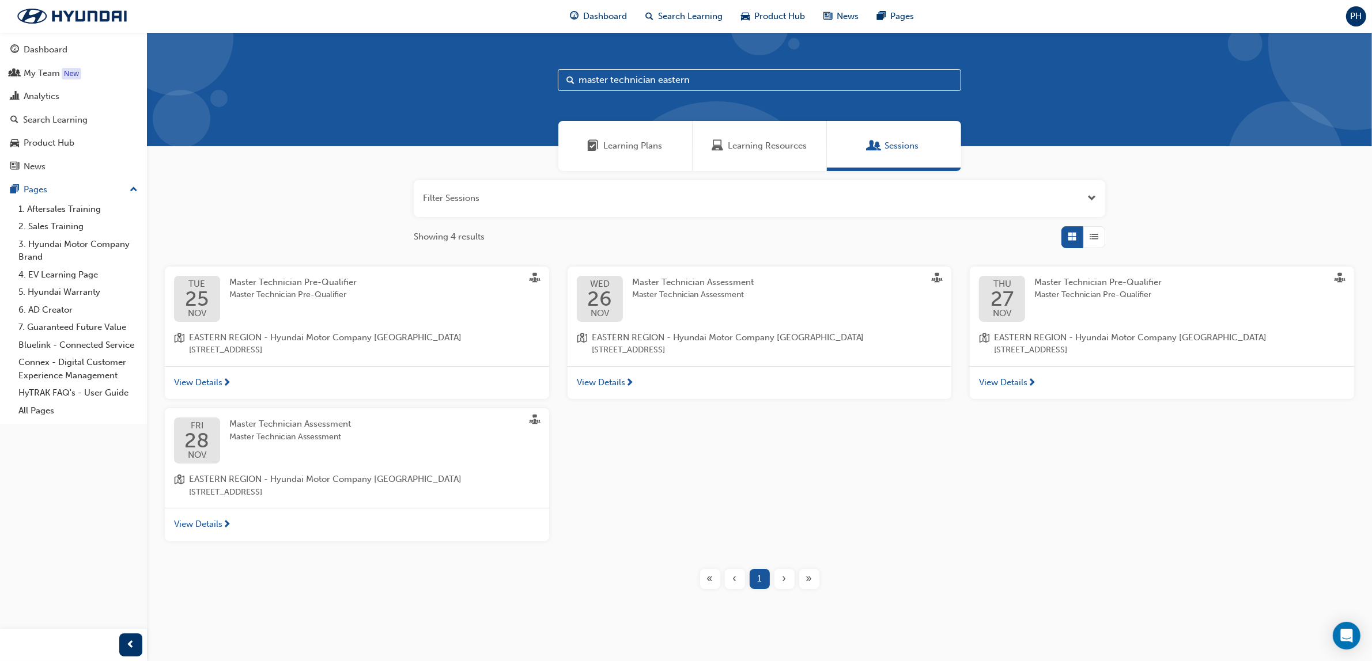
click at [269, 425] on span "Master Technician Assessment" at bounding box center [290, 424] width 122 height 10
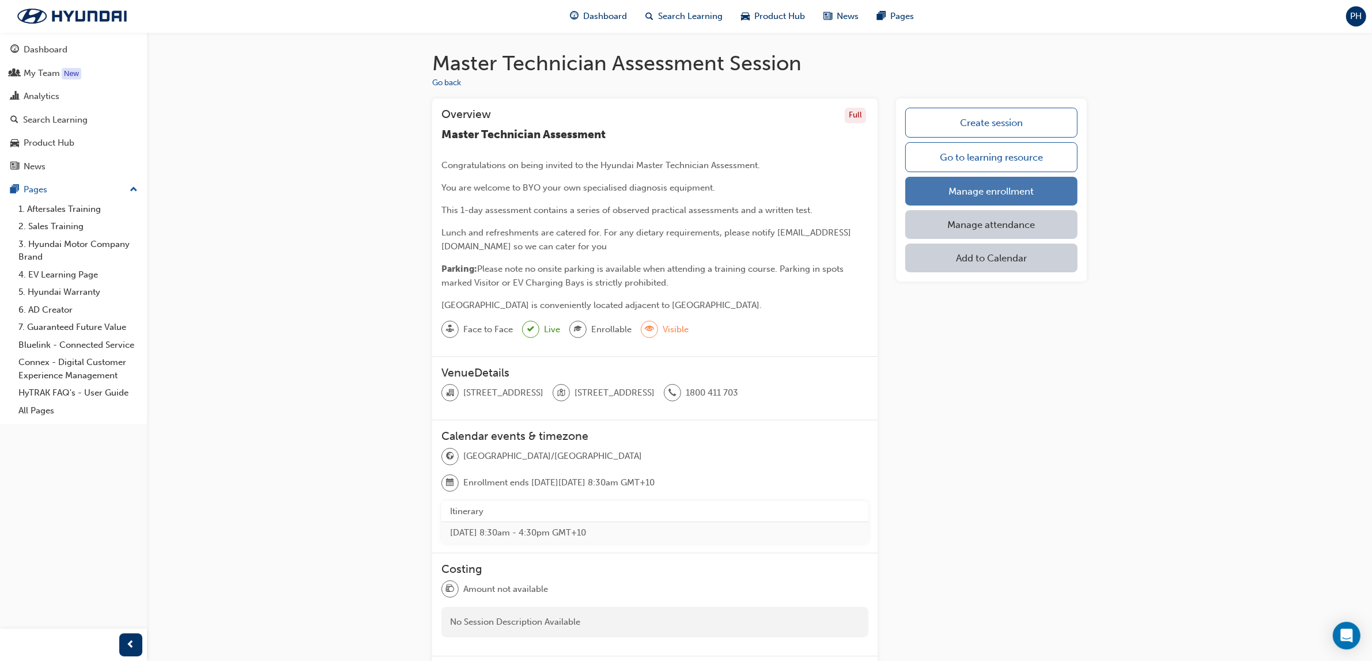
click at [963, 180] on link "Manage enrollment" at bounding box center [991, 191] width 172 height 29
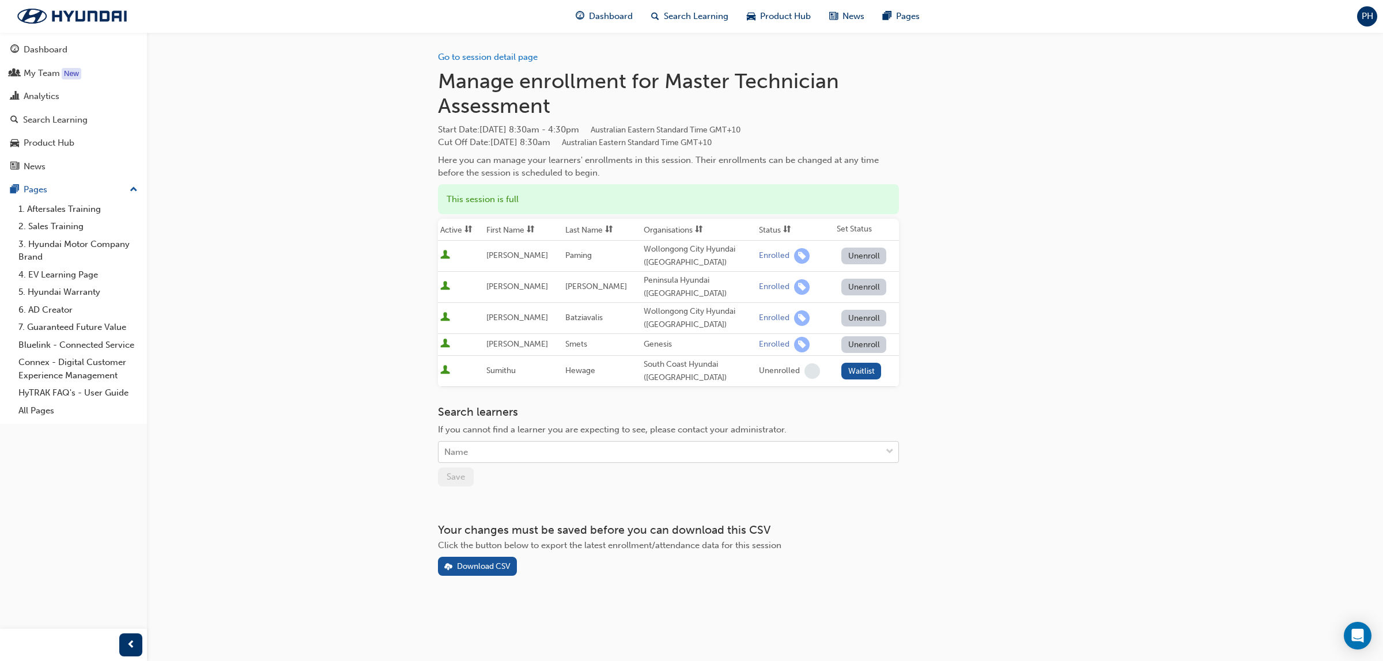
click at [462, 456] on div "Name" at bounding box center [456, 452] width 24 height 13
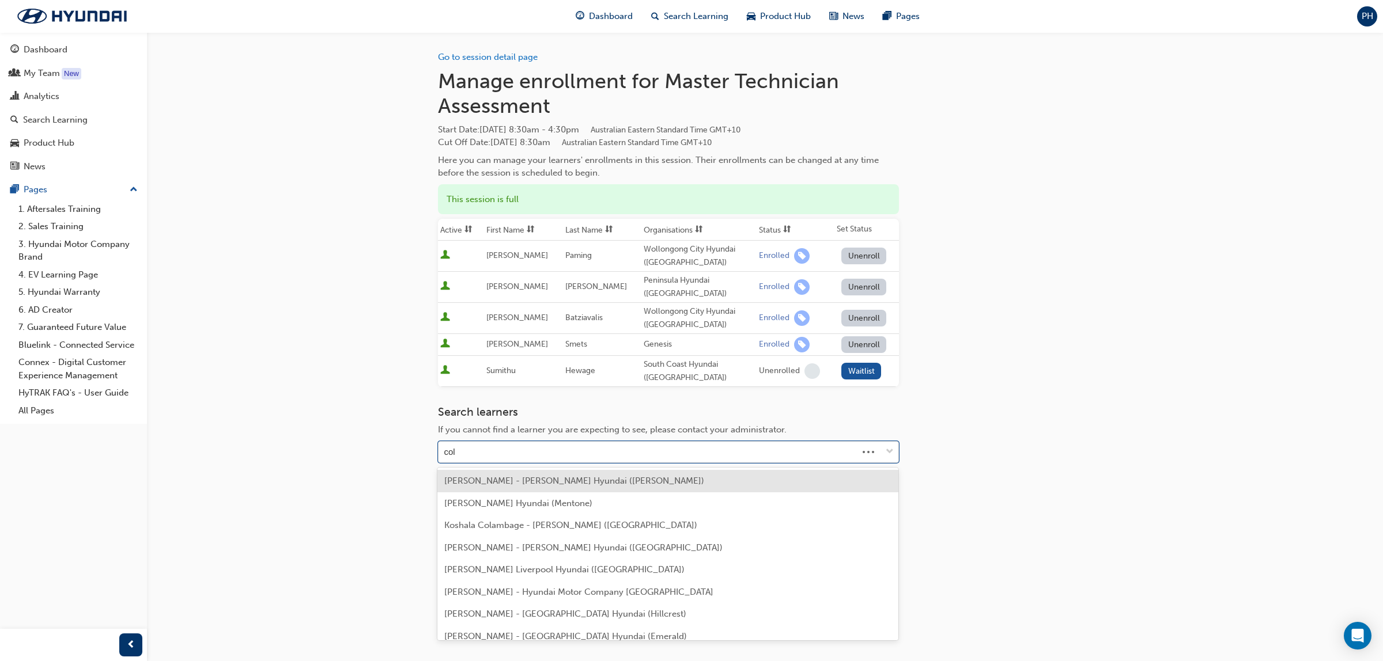
type input "colo"
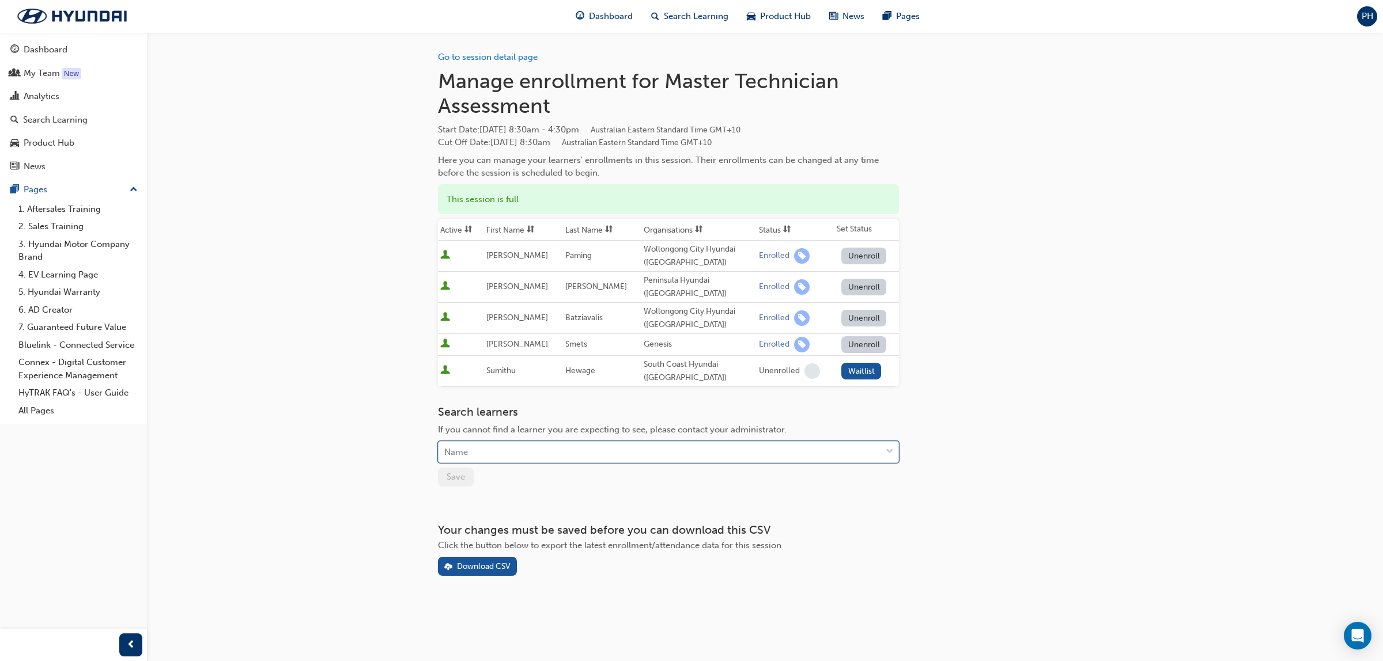
click at [481, 449] on div "Name" at bounding box center [659, 453] width 443 height 20
type input "col"
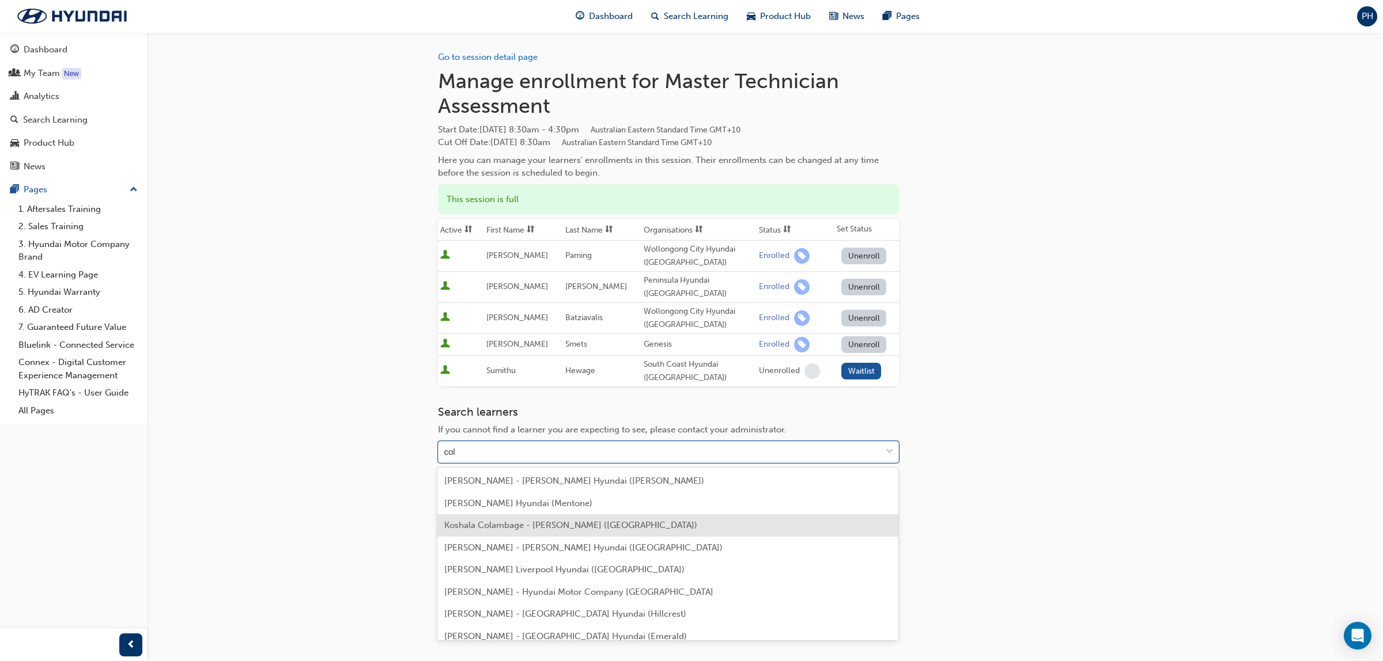
click at [500, 528] on span "Koshala Colambage - [PERSON_NAME] ([GEOGRAPHIC_DATA])" at bounding box center [570, 525] width 253 height 10
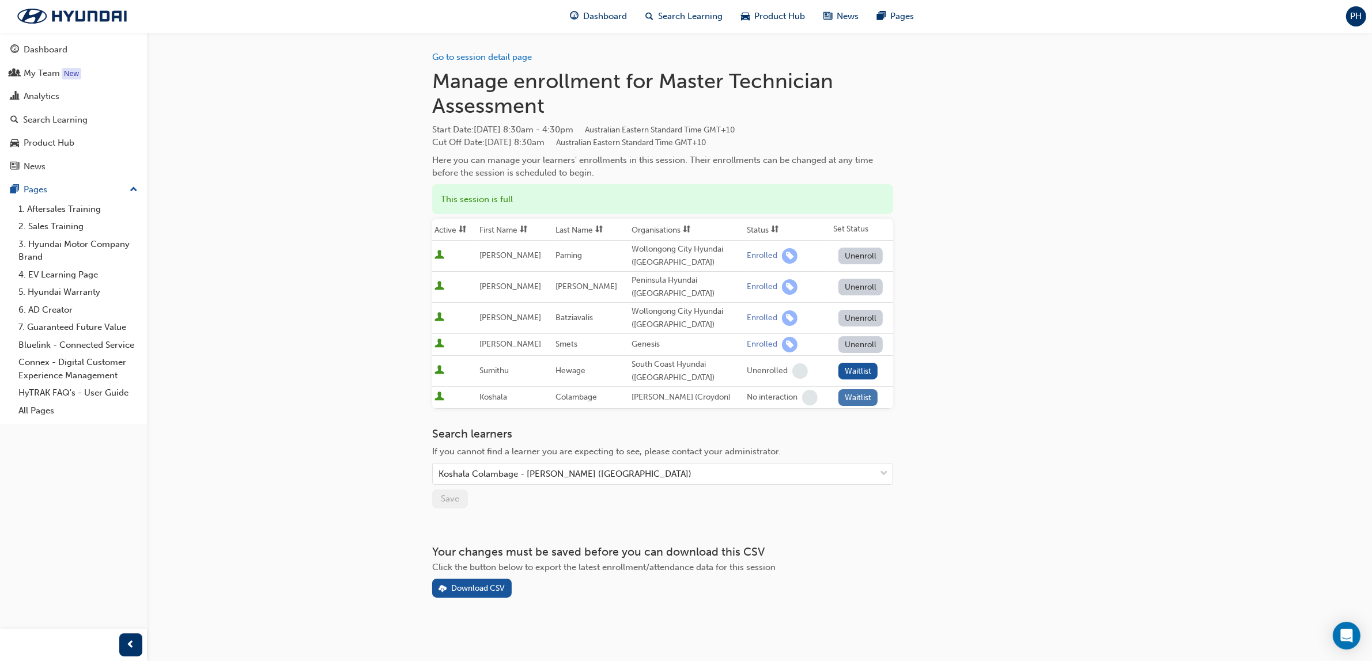
click at [849, 396] on button "Waitlist" at bounding box center [858, 398] width 40 height 17
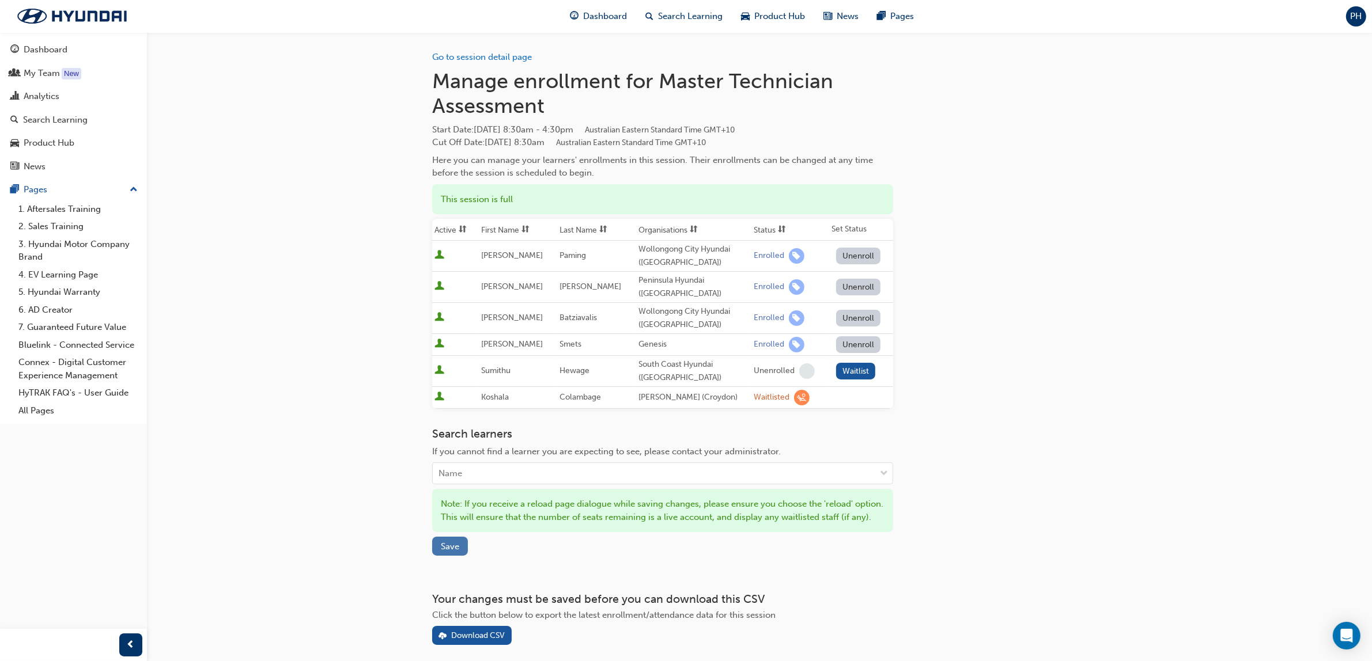
click at [438, 556] on button "Save" at bounding box center [450, 546] width 36 height 19
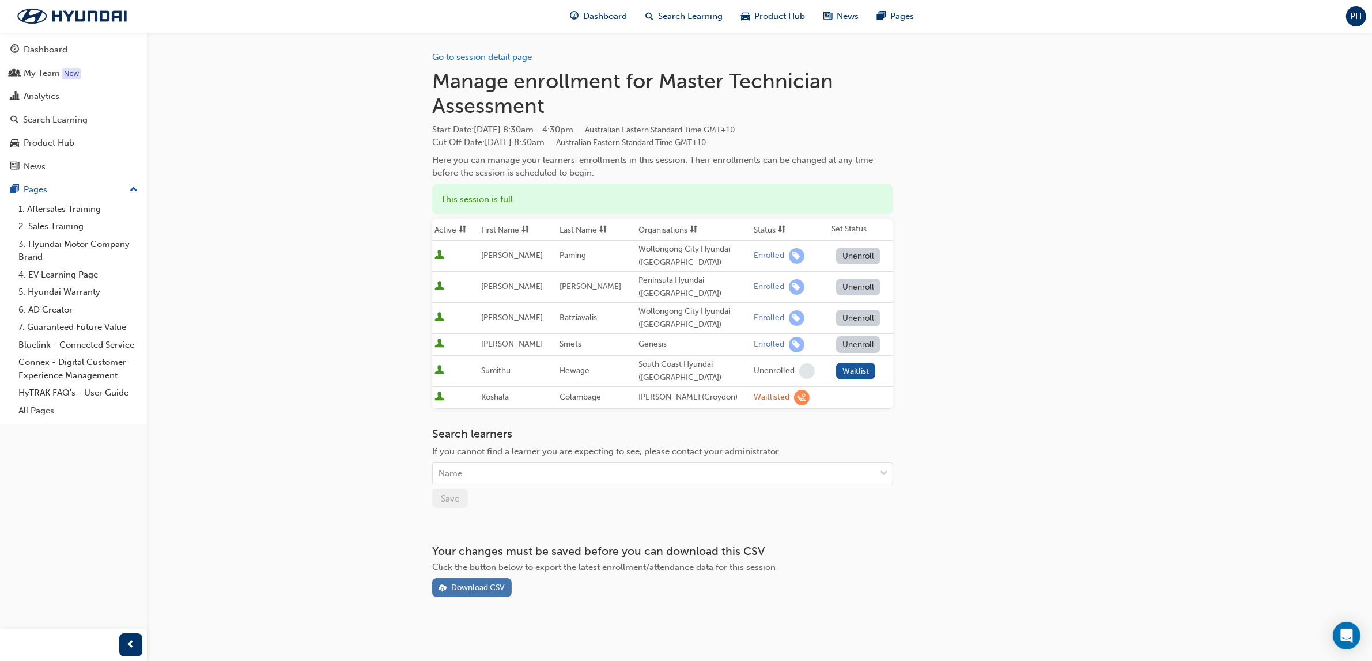
click at [487, 589] on div "Download CSV" at bounding box center [478, 588] width 54 height 10
